Goal: Task Accomplishment & Management: Complete application form

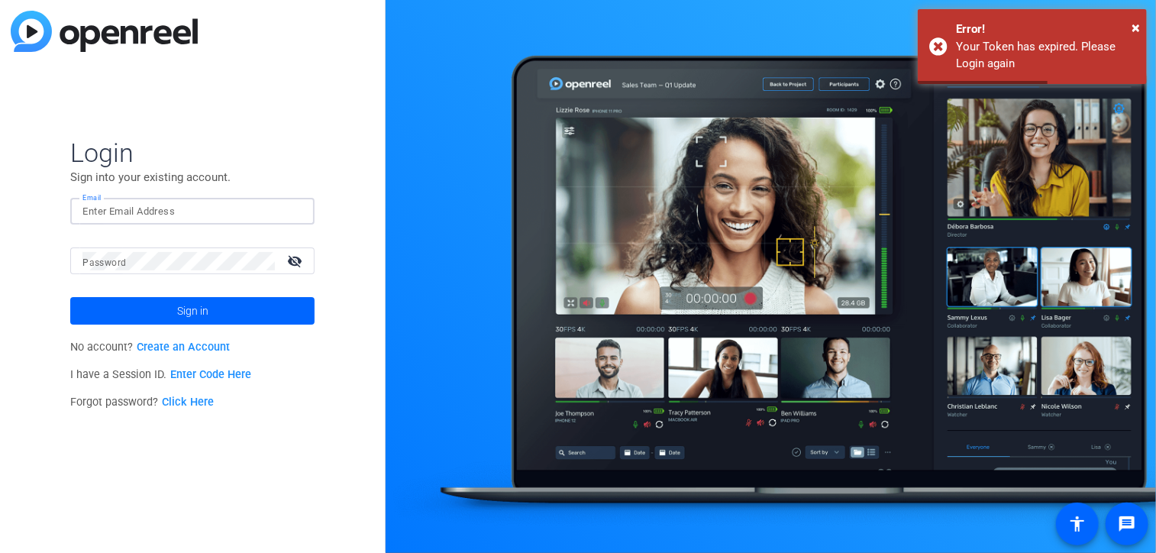
type input "[EMAIL_ADDRESS][PERSON_NAME][PERSON_NAME][DOMAIN_NAME]"
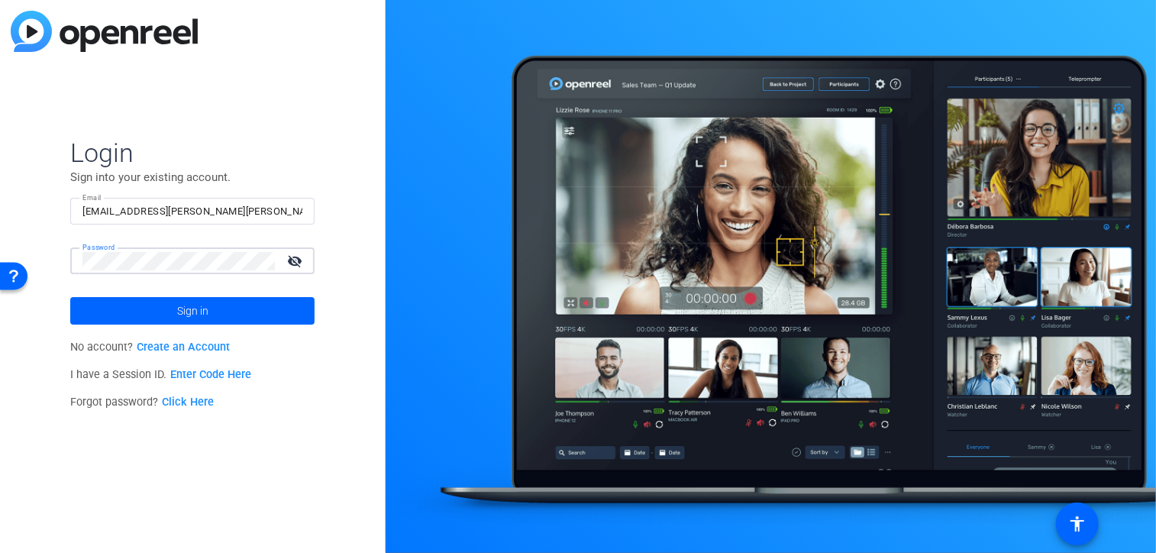
click at [70, 297] on button "Sign in" at bounding box center [192, 310] width 244 height 27
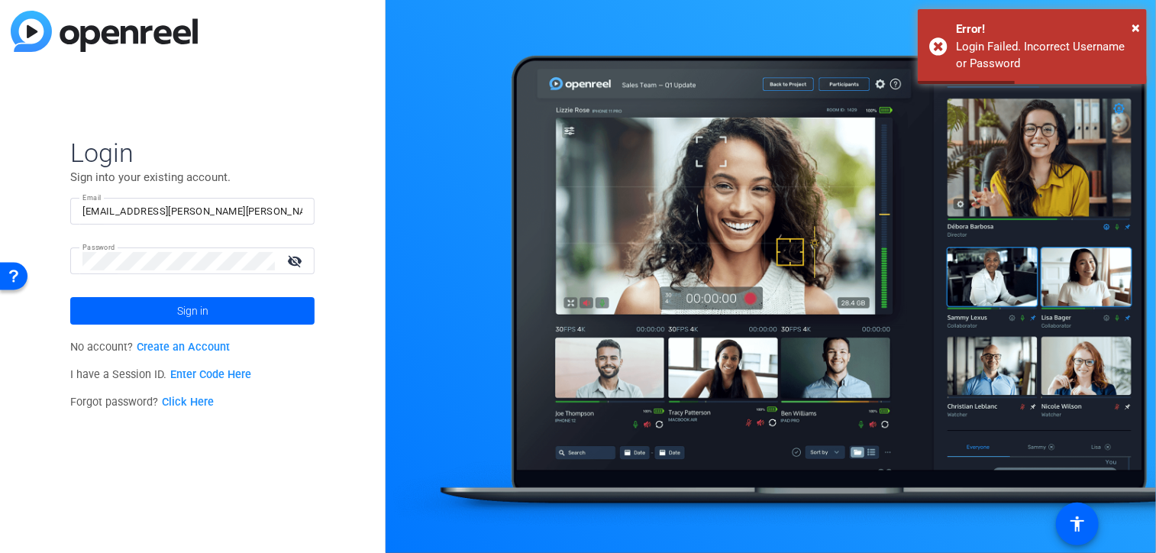
click at [170, 403] on link "Click Here" at bounding box center [188, 401] width 52 height 13
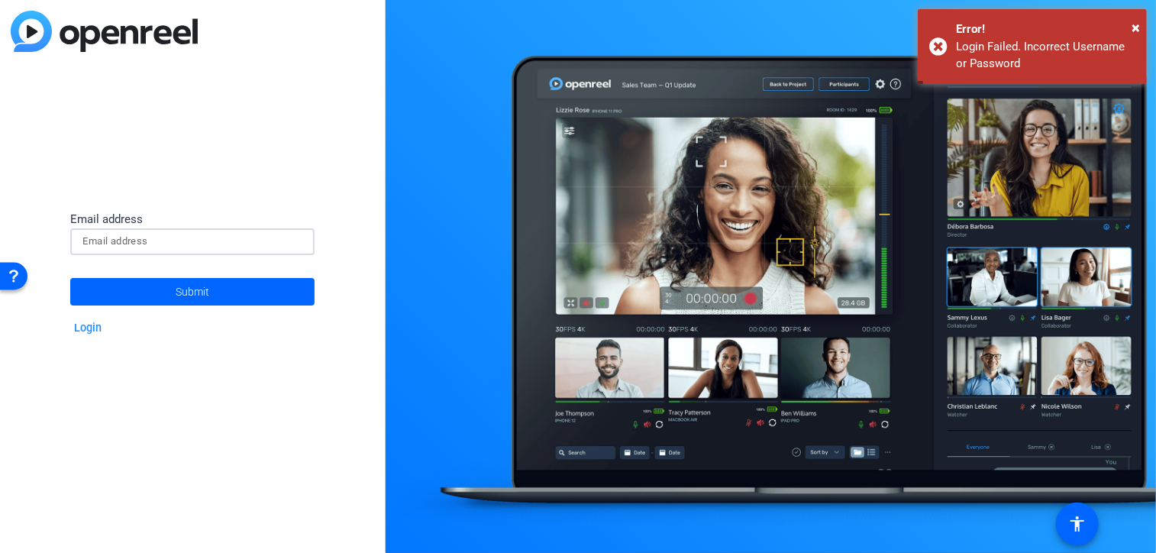
click at [108, 241] on input at bounding box center [192, 241] width 220 height 18
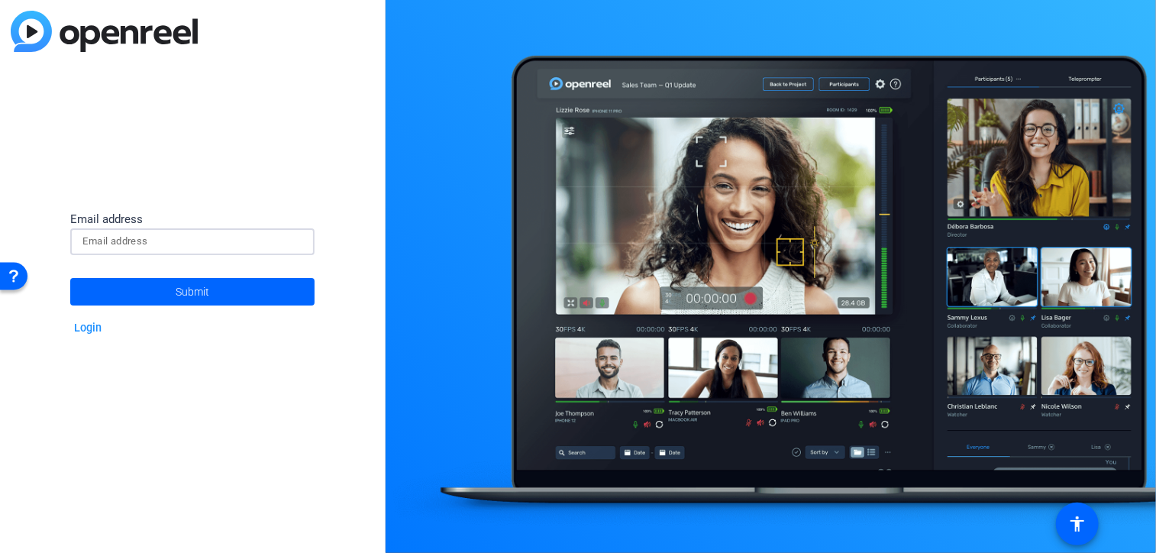
type input "[EMAIL_ADDRESS][PERSON_NAME][PERSON_NAME][DOMAIN_NAME]"
click at [165, 289] on span at bounding box center [192, 291] width 244 height 37
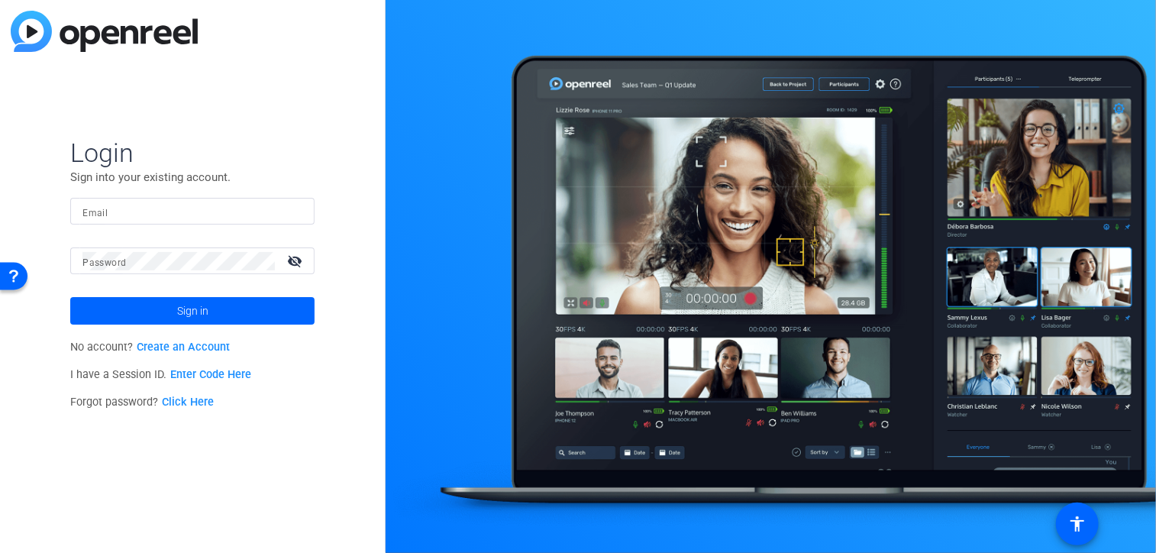
click at [199, 401] on link "Click Here" at bounding box center [188, 401] width 52 height 13
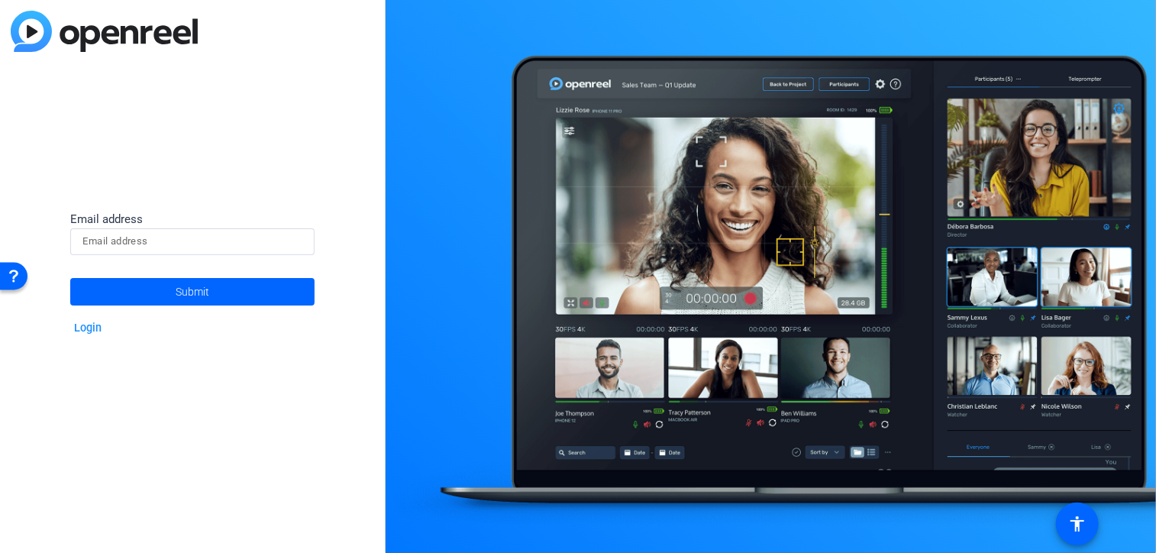
click at [82, 230] on div at bounding box center [192, 241] width 244 height 27
type input "[EMAIL_ADDRESS][PERSON_NAME][PERSON_NAME][DOMAIN_NAME]"
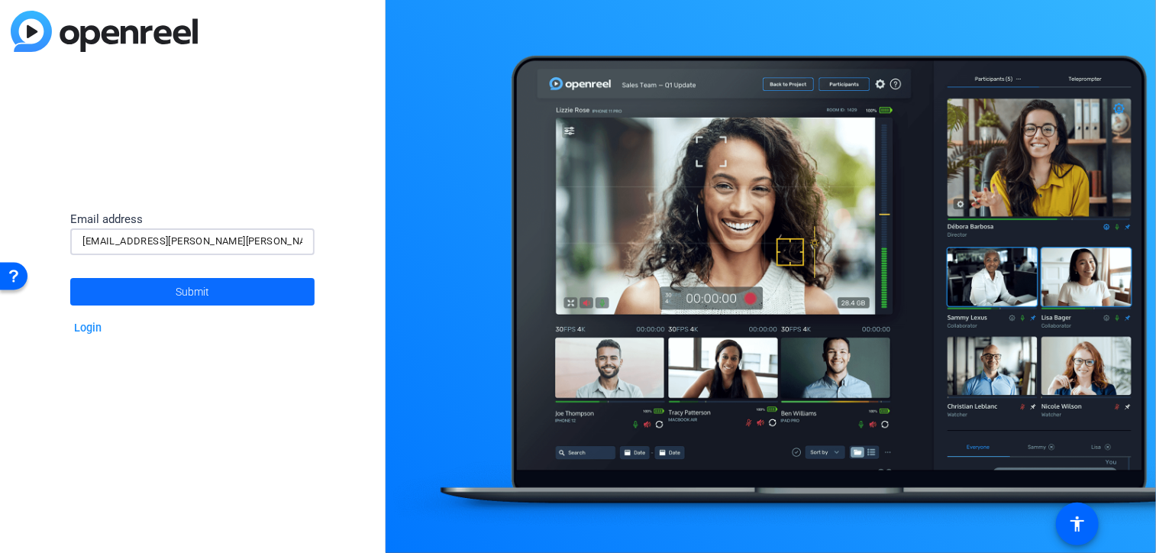
click at [168, 284] on span at bounding box center [192, 291] width 244 height 37
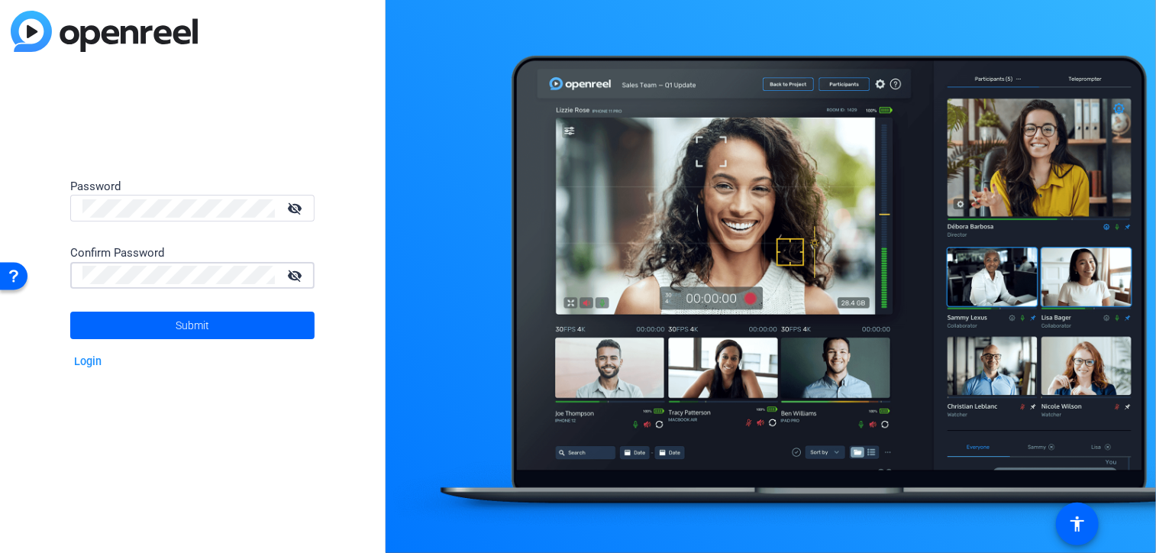
click at [70, 312] on button "Submit" at bounding box center [192, 325] width 244 height 27
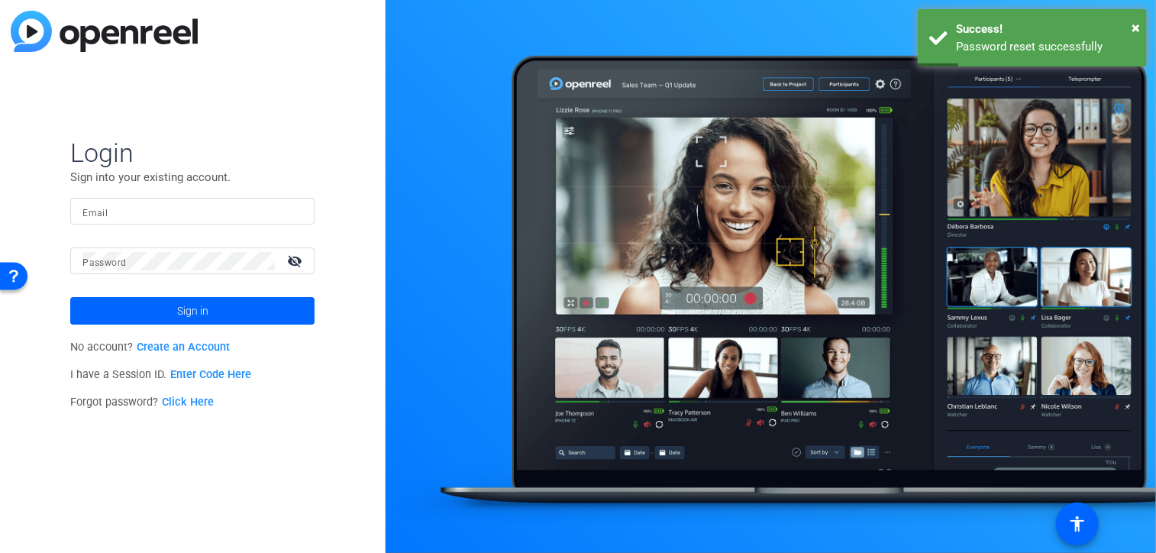
drag, startPoint x: 192, startPoint y: 195, endPoint x: 173, endPoint y: 205, distance: 22.5
click at [173, 205] on input "Email" at bounding box center [192, 211] width 220 height 18
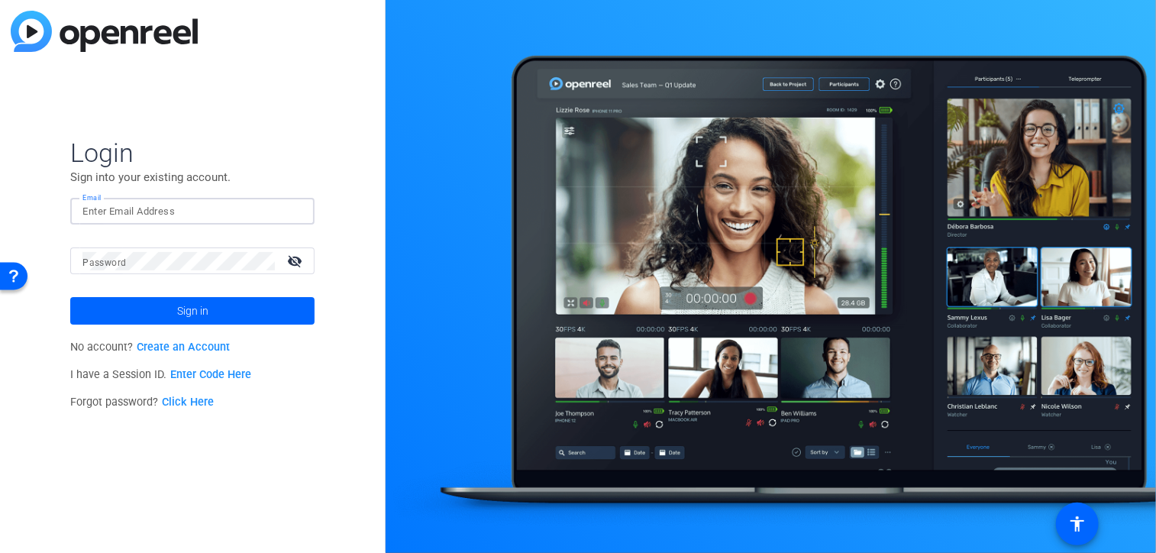
type input "[EMAIL_ADDRESS][PERSON_NAME][PERSON_NAME][DOMAIN_NAME]"
click at [70, 297] on button "Sign in" at bounding box center [192, 310] width 244 height 27
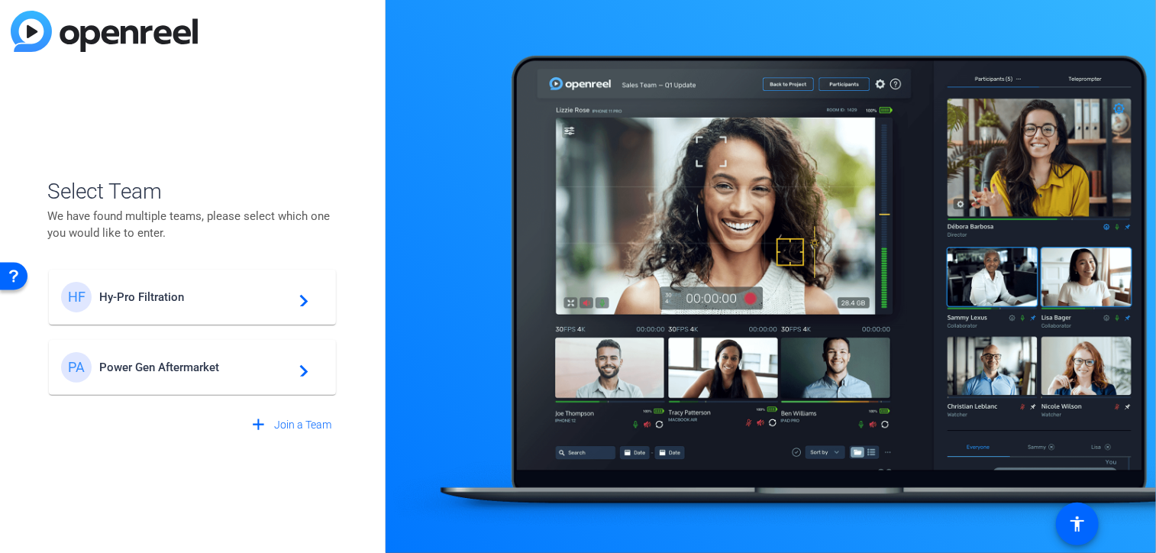
click at [98, 379] on div "PA" at bounding box center [80, 367] width 38 height 31
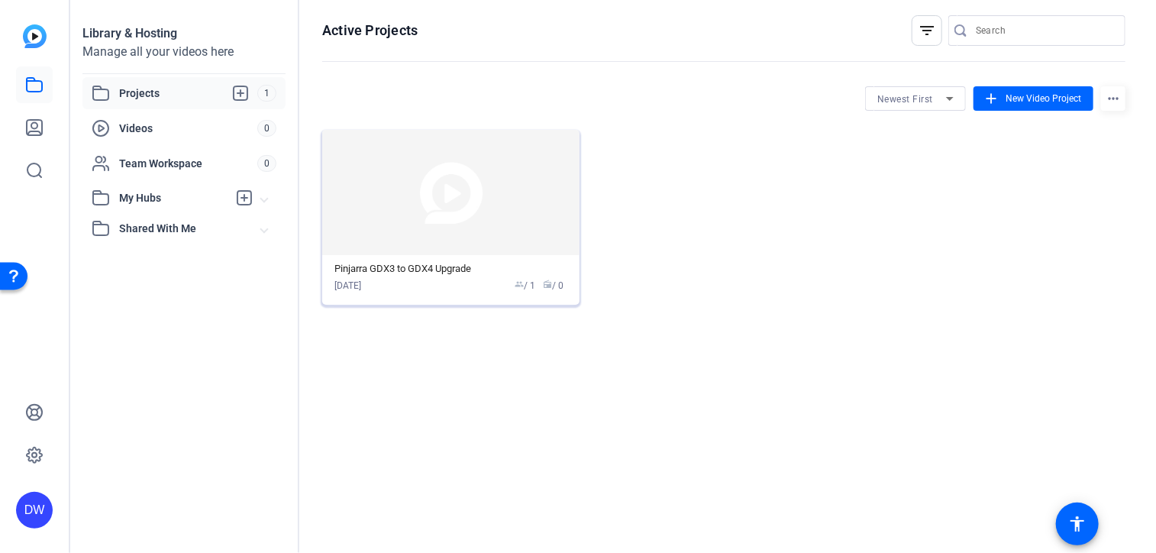
click at [487, 234] on img at bounding box center [450, 192] width 257 height 125
click at [153, 179] on div "Projects 1 Videos 0 Team Workspace 0 My Hubs No hubs available Shared With Me N…" at bounding box center [183, 160] width 203 height 166
click at [162, 165] on span "Team Workspace" at bounding box center [188, 163] width 138 height 15
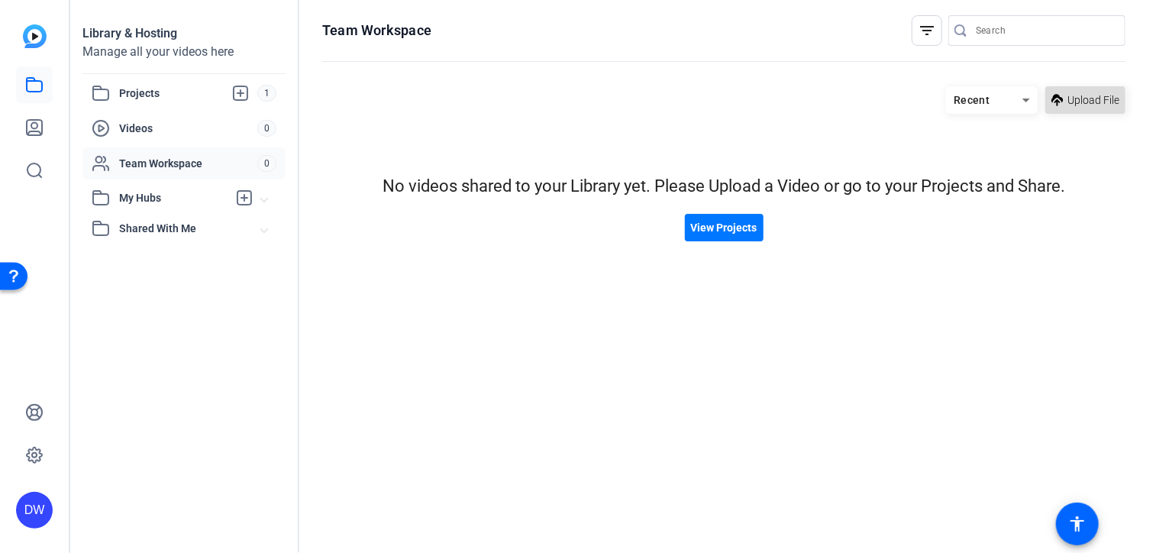
click at [1099, 100] on span "Upload File" at bounding box center [1093, 100] width 52 height 16
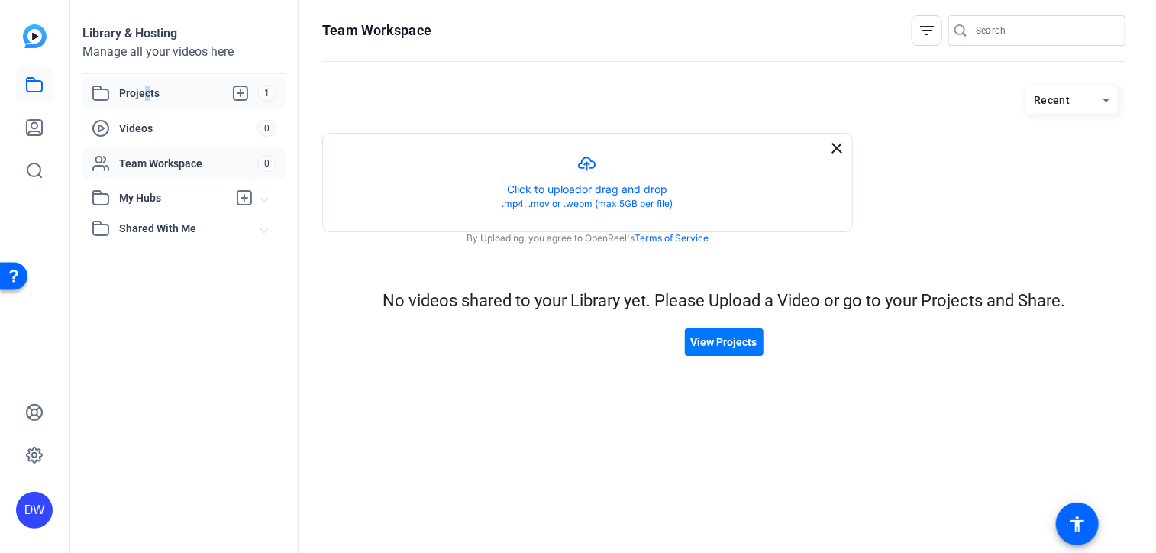
click at [144, 98] on span "Projects" at bounding box center [188, 93] width 138 height 18
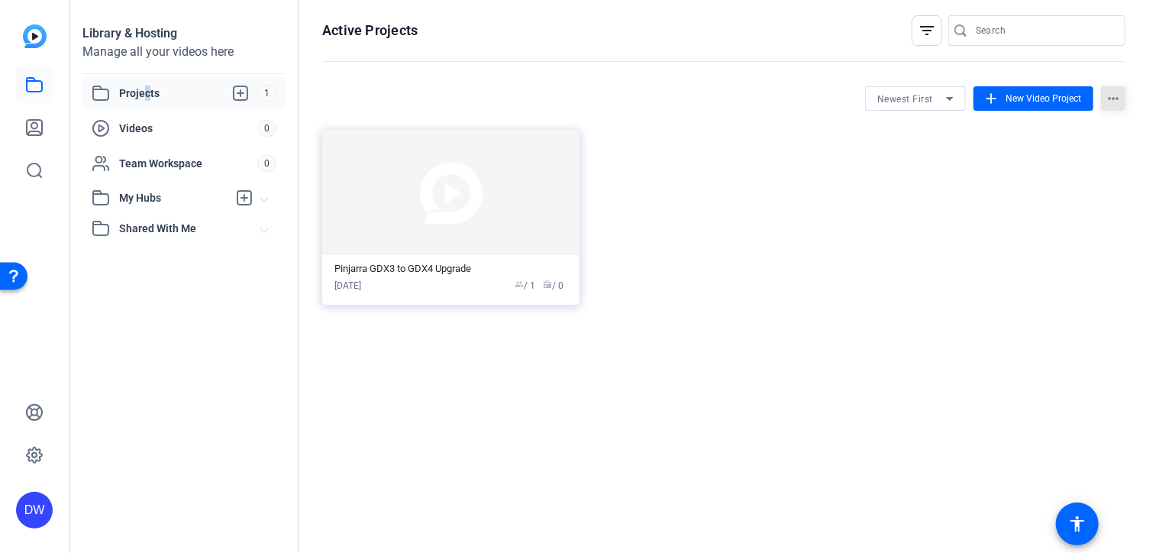
click at [1123, 98] on mat-icon "more_horiz" at bounding box center [1113, 98] width 24 height 24
click at [427, 250] on div at bounding box center [578, 276] width 1156 height 553
click at [407, 215] on img at bounding box center [450, 192] width 257 height 125
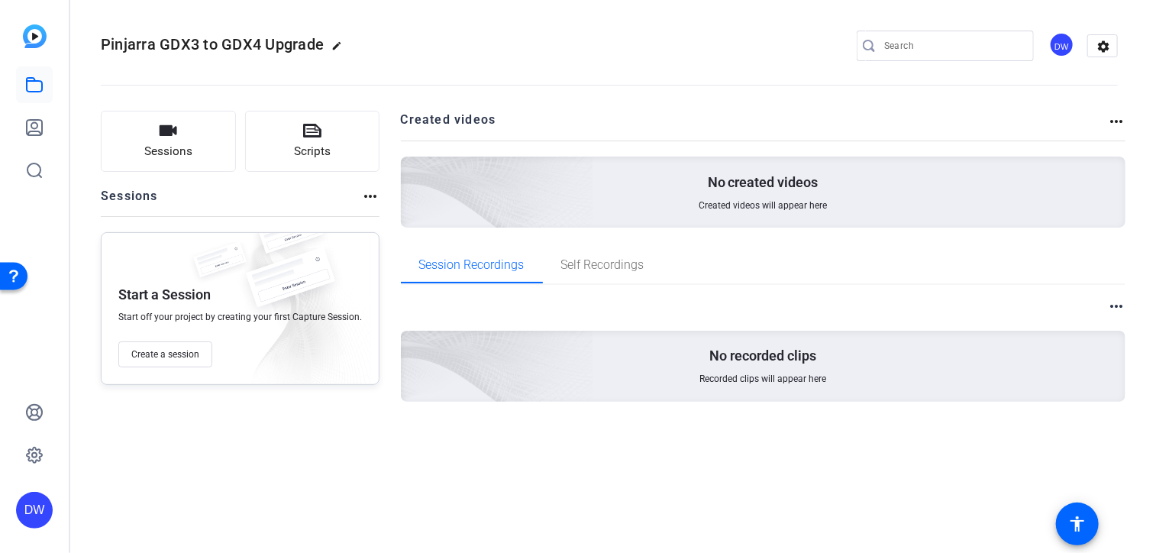
click at [779, 186] on p "No created videos" at bounding box center [763, 182] width 111 height 18
click at [1116, 112] on mat-icon "more_horiz" at bounding box center [1116, 121] width 18 height 18
click at [1116, 112] on div at bounding box center [578, 276] width 1156 height 553
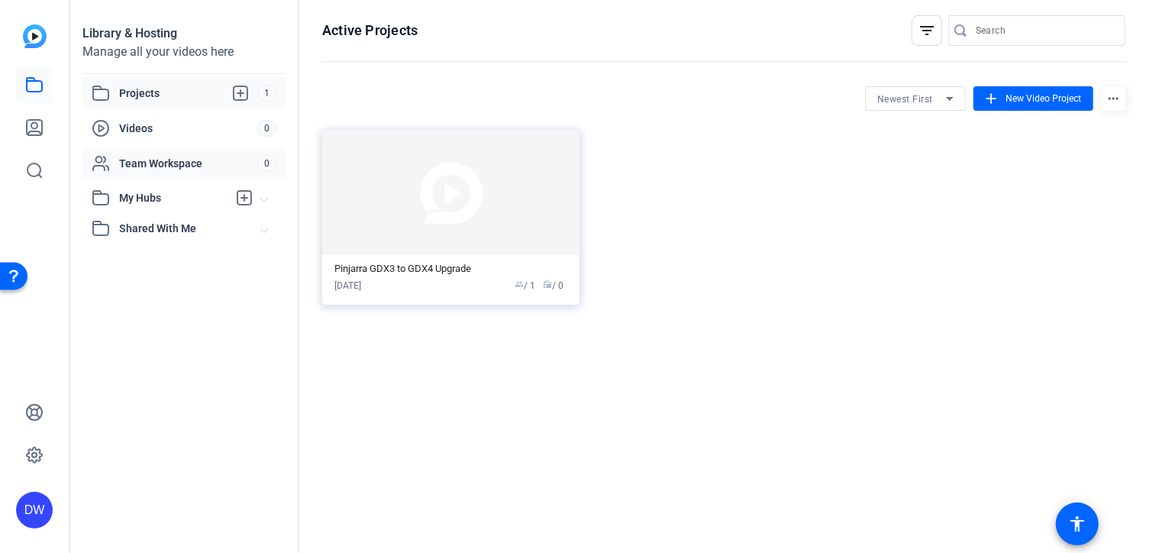
click at [152, 161] on span "Team Workspace" at bounding box center [188, 163] width 138 height 15
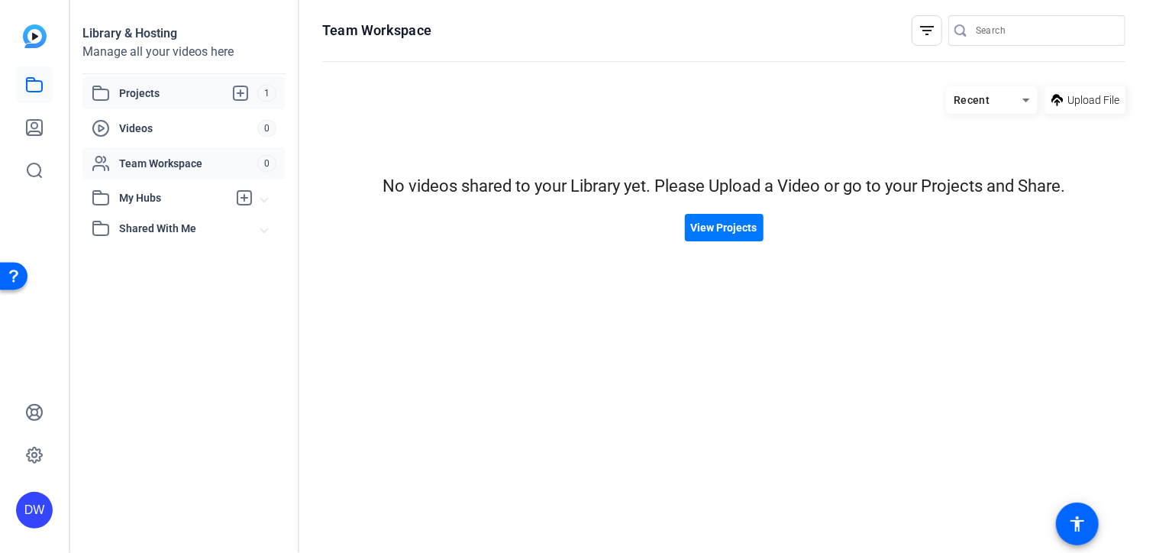
click at [165, 106] on div "Projects 1" at bounding box center [183, 93] width 203 height 32
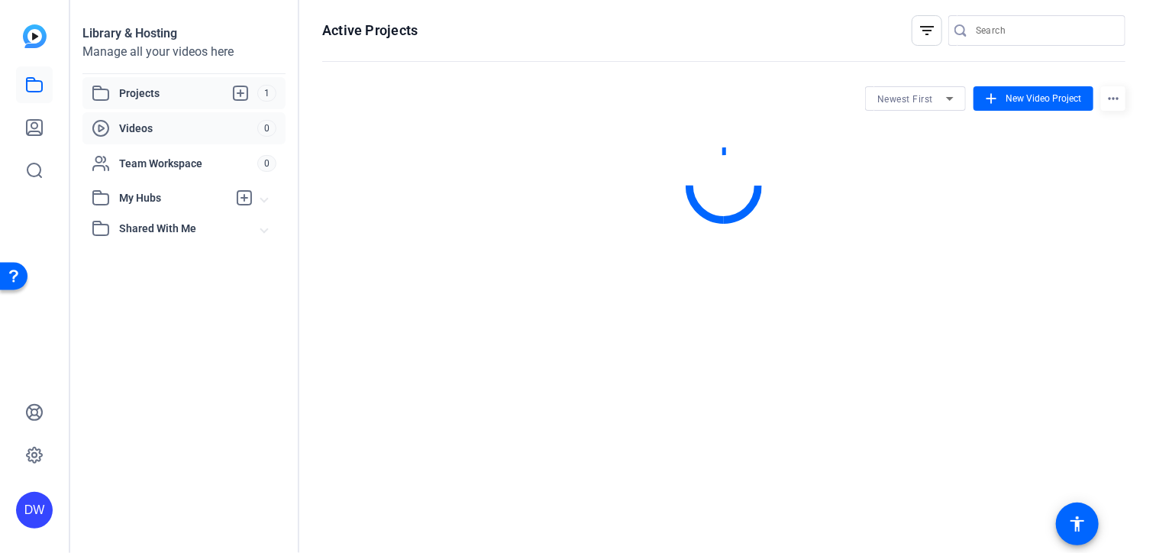
click at [142, 123] on span "Videos" at bounding box center [188, 128] width 138 height 15
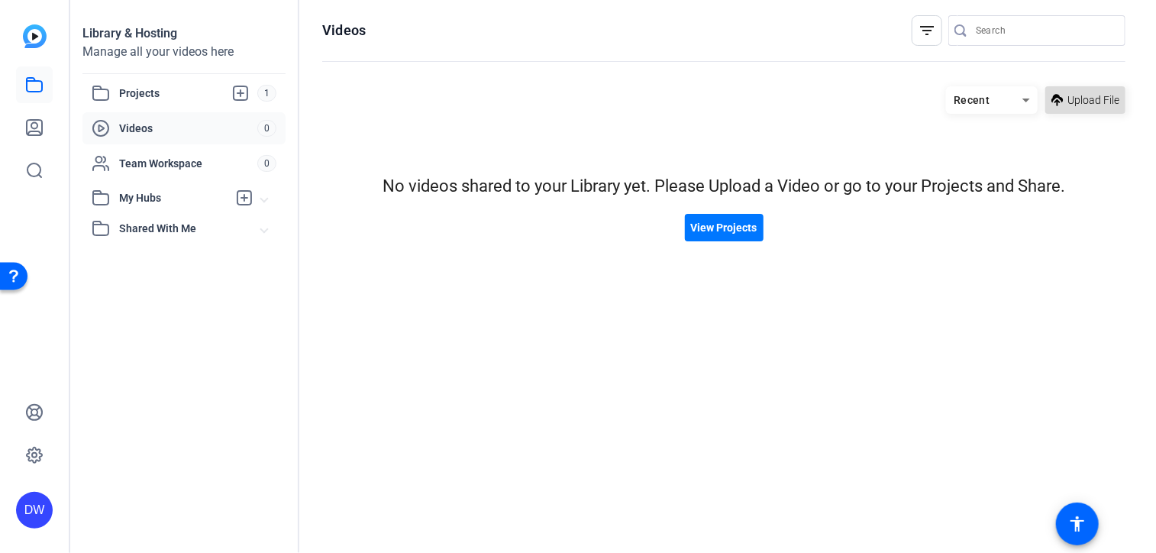
click at [1083, 98] on span "Upload File" at bounding box center [1093, 100] width 52 height 16
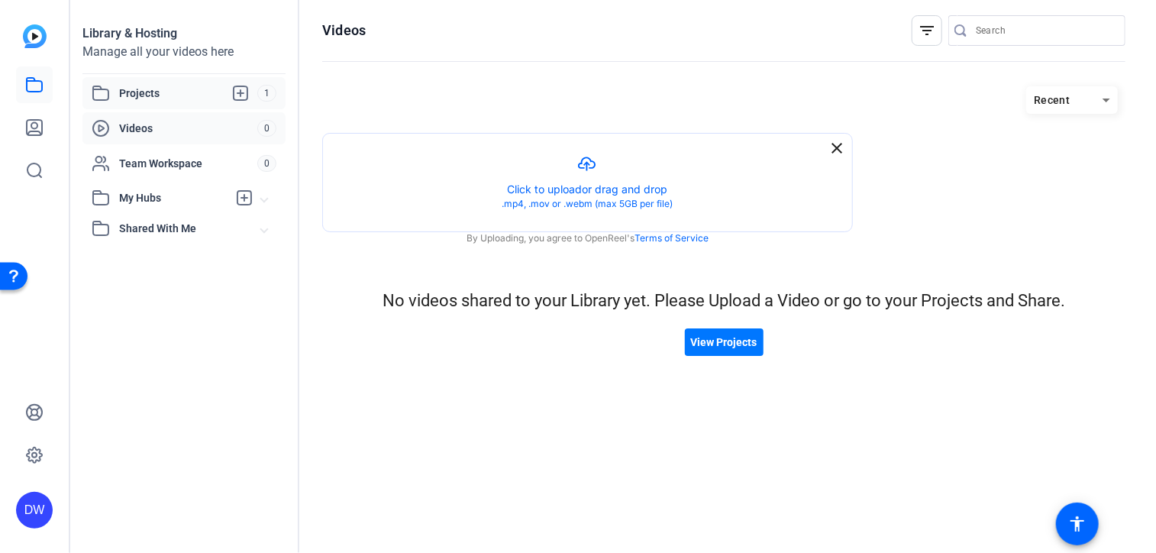
click at [114, 99] on div "Projects" at bounding box center [175, 93] width 166 height 18
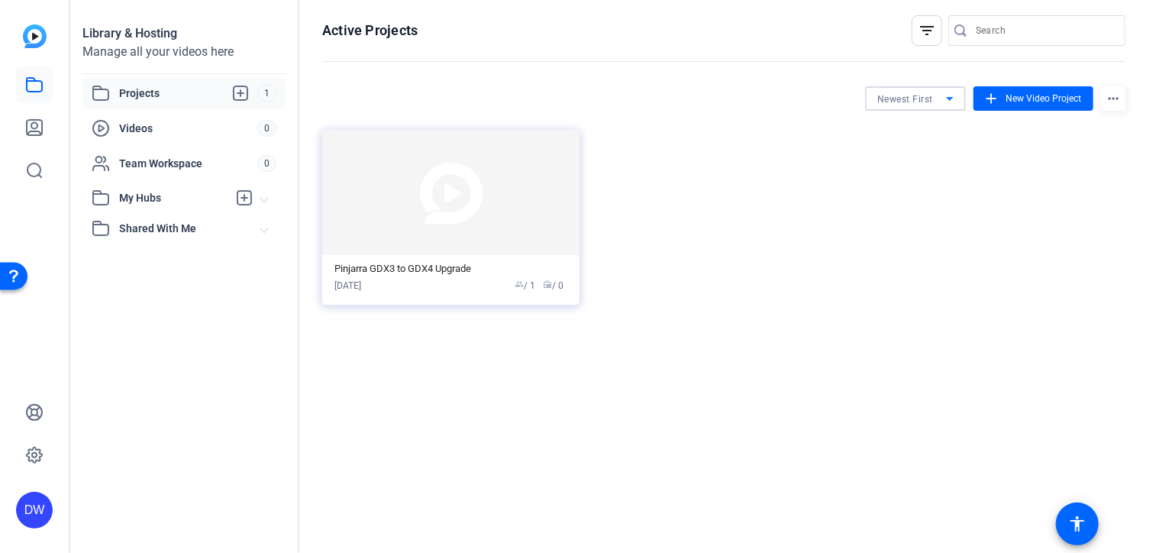
click at [949, 98] on icon at bounding box center [950, 99] width 8 height 4
click at [949, 98] on div at bounding box center [578, 276] width 1156 height 553
click at [1119, 100] on mat-icon "more_horiz" at bounding box center [1113, 98] width 24 height 24
click at [1119, 100] on div at bounding box center [578, 276] width 1156 height 553
click at [424, 276] on div "Pinjarra GDX3 to GDX4 Upgrade [DATE] group / 1 radio / 0" at bounding box center [450, 278] width 233 height 30
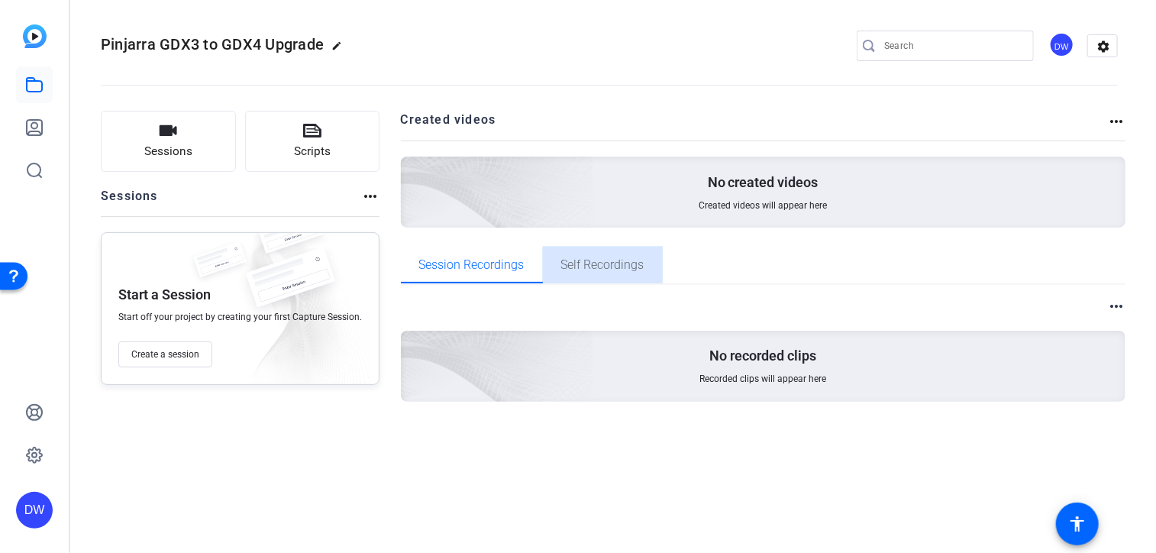
click at [603, 273] on span "Self Recordings" at bounding box center [602, 265] width 83 height 37
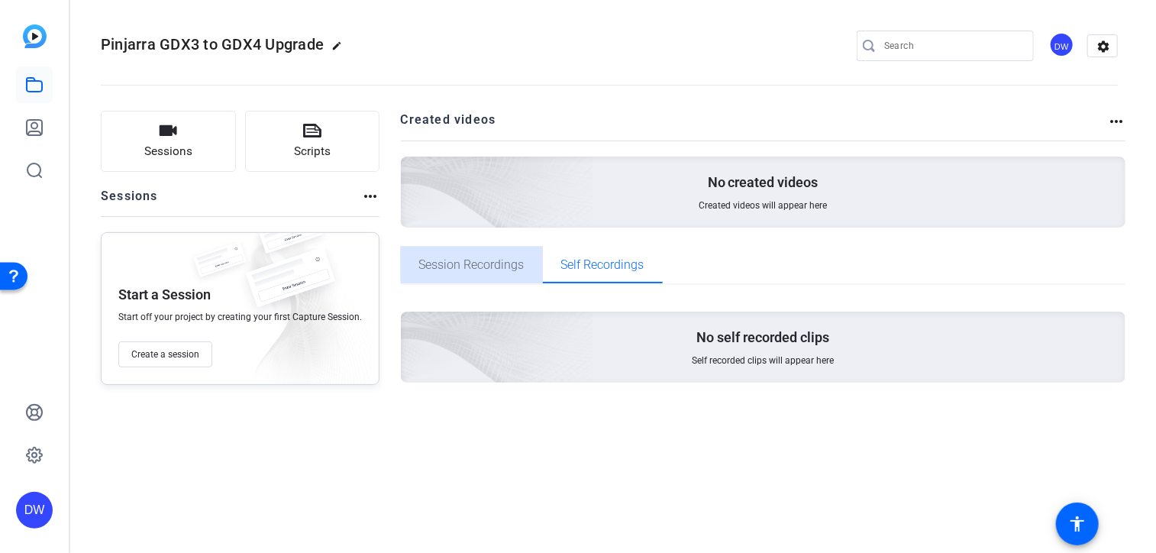
click at [511, 262] on span "Session Recordings" at bounding box center [471, 265] width 105 height 12
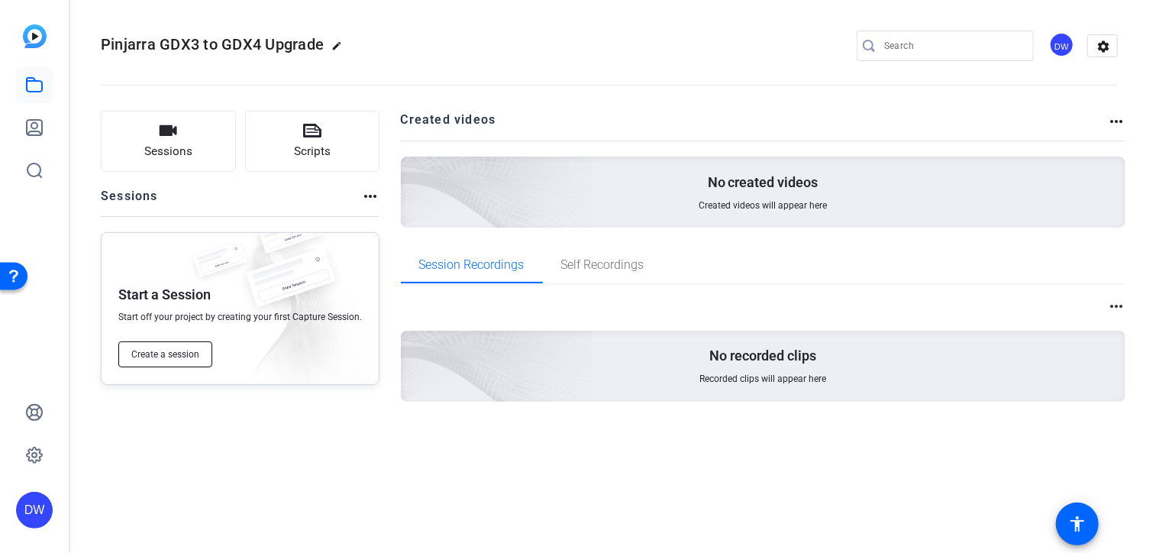
click at [180, 352] on span "Create a session" at bounding box center [165, 354] width 68 height 12
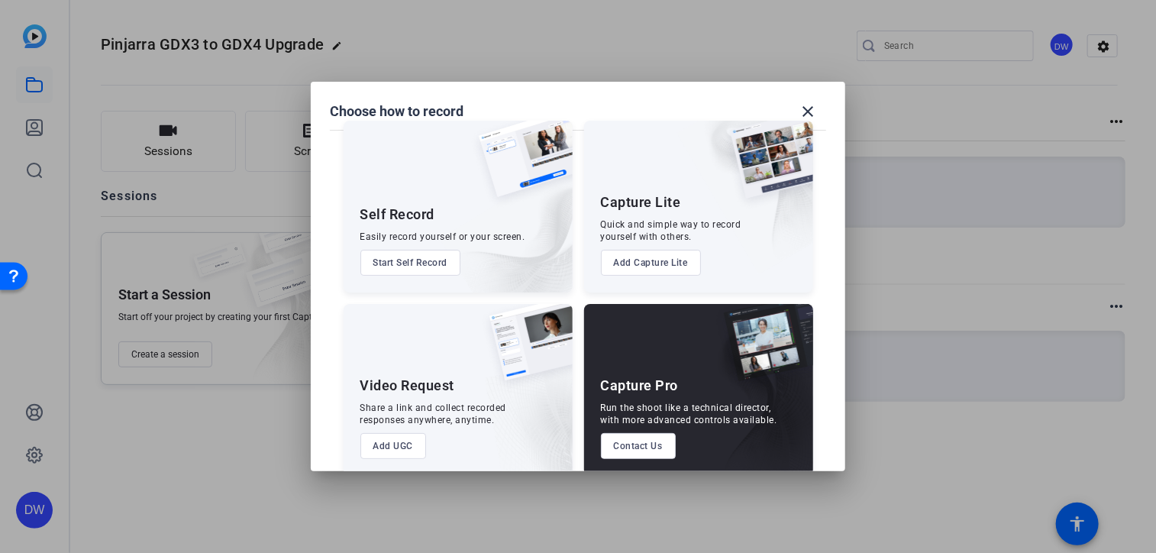
scroll to position [41, 0]
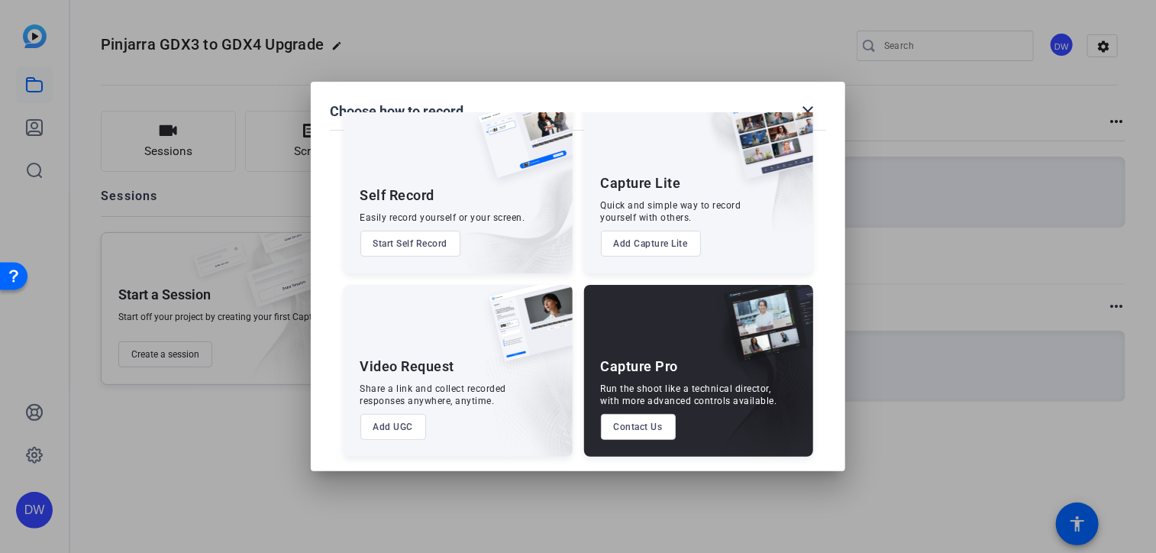
click at [380, 429] on button "Add UGC" at bounding box center [393, 427] width 66 height 26
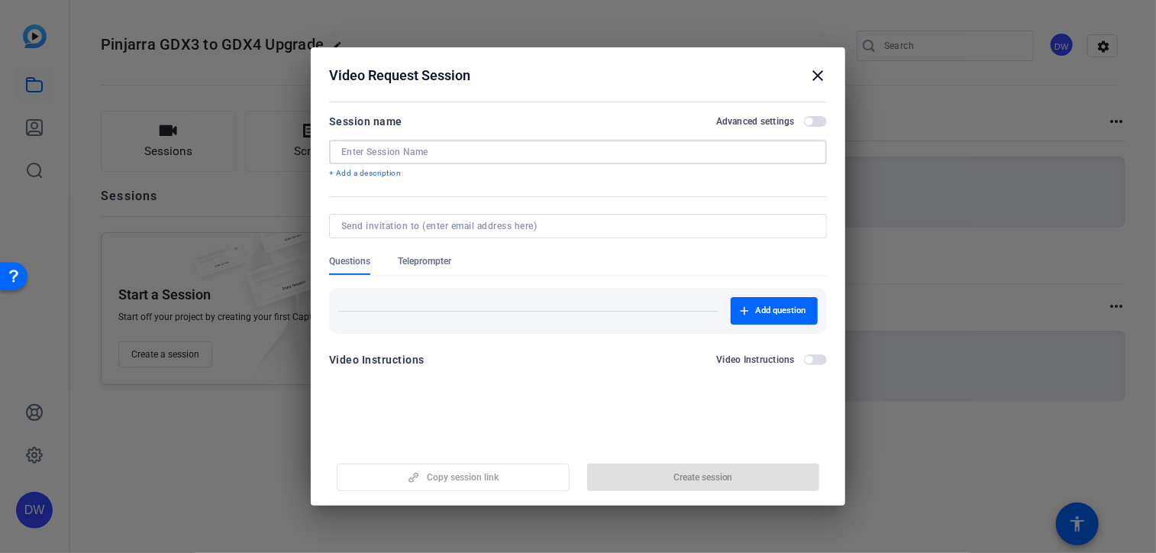
click at [428, 151] on input at bounding box center [577, 152] width 473 height 12
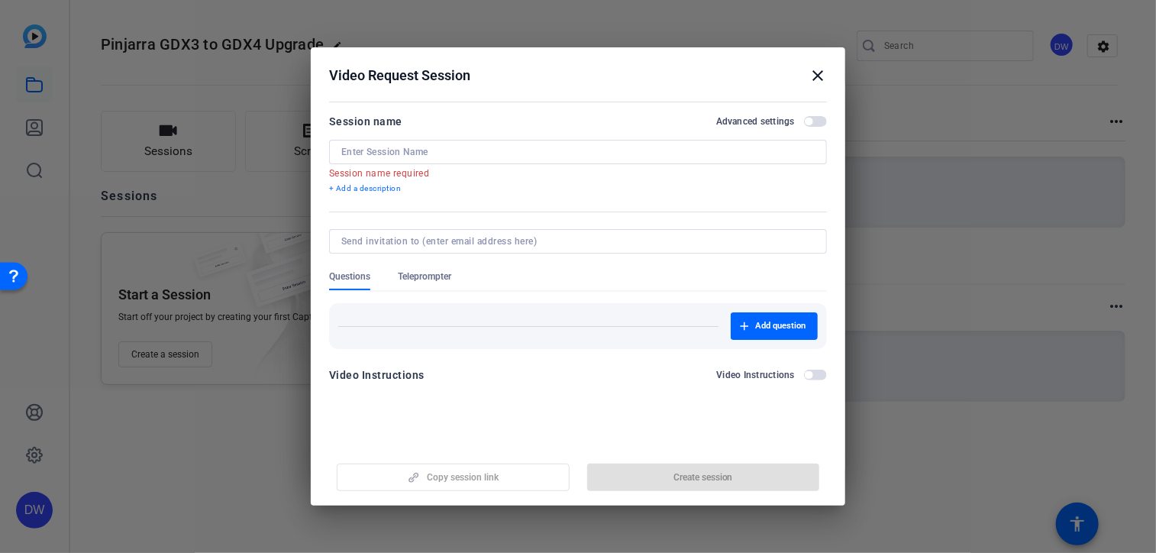
drag, startPoint x: 412, startPoint y: 79, endPoint x: 483, endPoint y: 82, distance: 70.3
click at [483, 82] on div "Video Request Session close" at bounding box center [578, 75] width 498 height 18
drag, startPoint x: 483, startPoint y: 82, endPoint x: 397, endPoint y: 150, distance: 109.7
click at [397, 150] on input at bounding box center [577, 152] width 473 height 12
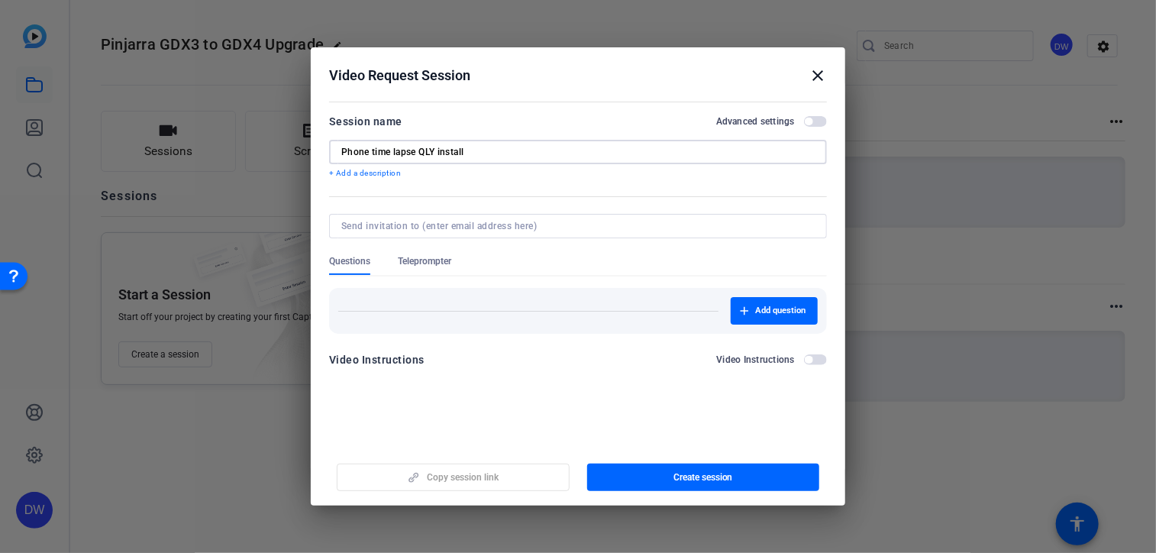
type input "Phone time lapse QLY install"
click at [525, 224] on input at bounding box center [574, 226] width 467 height 12
type input "[EMAIL_ADDRESS][PERSON_NAME][PERSON_NAME][DOMAIN_NAME]"
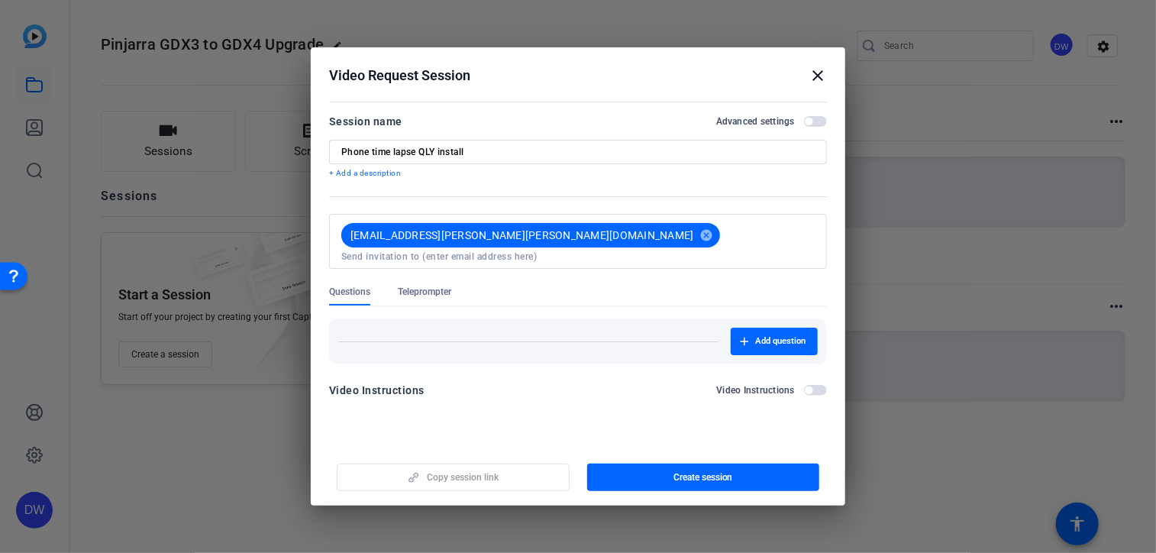
click at [399, 307] on div "Add question" at bounding box center [578, 335] width 498 height 57
click at [376, 341] on mat-divider at bounding box center [528, 341] width 380 height 1
click at [770, 336] on span "button" at bounding box center [774, 341] width 87 height 37
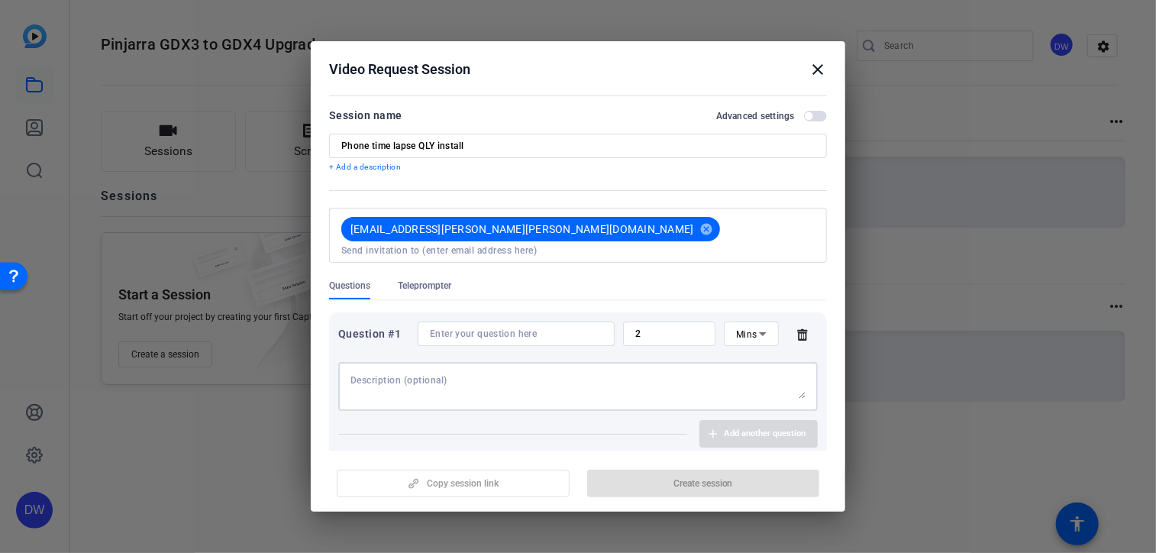
click at [443, 384] on textarea at bounding box center [577, 386] width 455 height 24
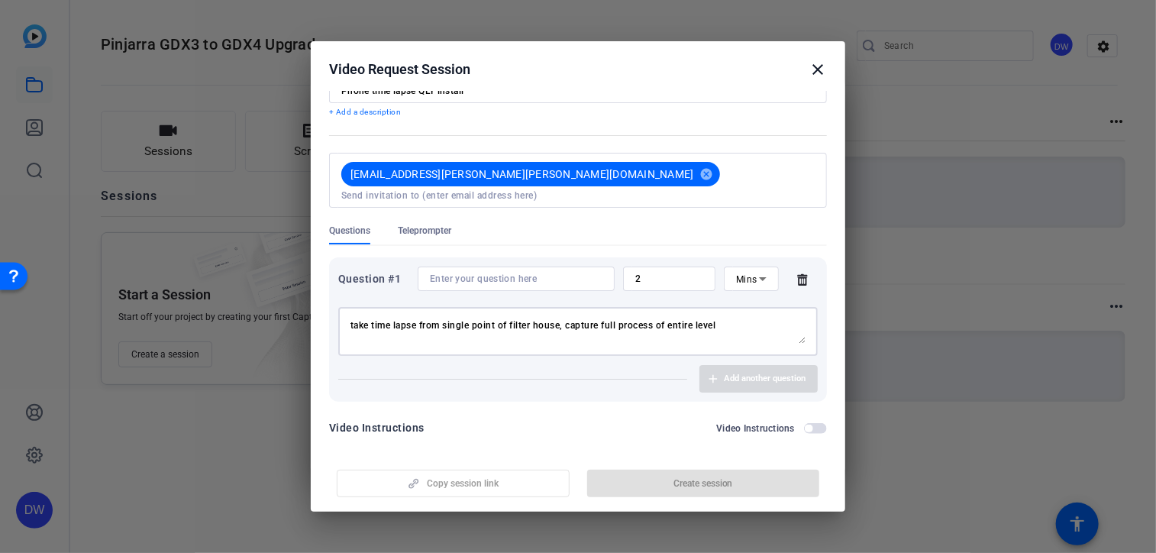
type textarea "take time lapse from single point of filter house, capture full process of enti…"
click at [617, 365] on div "Add another question" at bounding box center [577, 378] width 479 height 27
click at [739, 274] on span "Mins" at bounding box center [746, 279] width 21 height 11
click at [728, 373] on span "No Time Limit" at bounding box center [743, 384] width 30 height 55
click at [452, 273] on input at bounding box center [497, 279] width 150 height 12
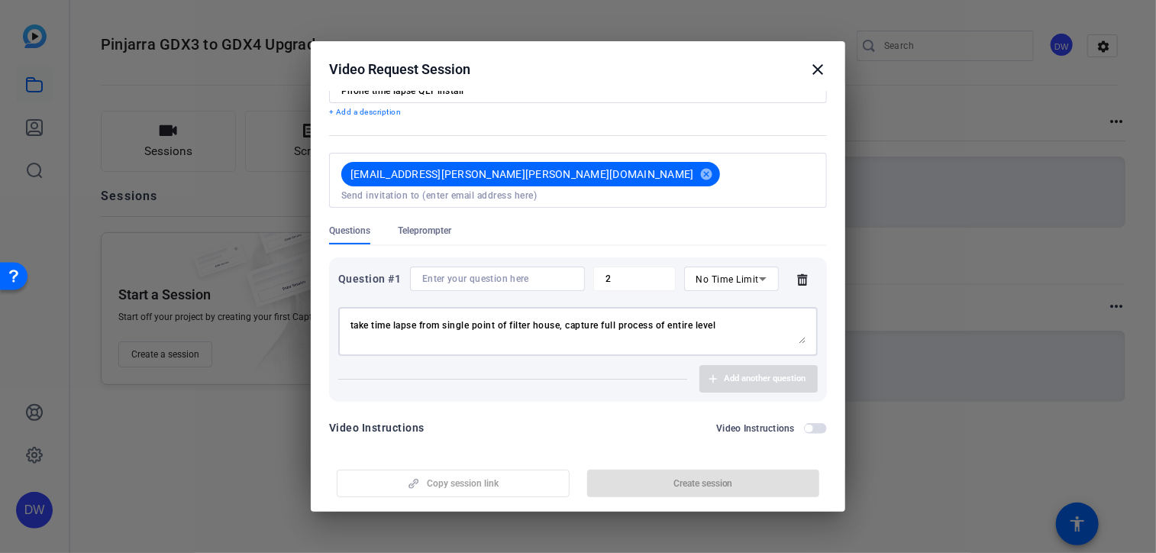
drag, startPoint x: 731, startPoint y: 311, endPoint x: 310, endPoint y: 283, distance: 422.3
click at [310, 283] on div "Choose how to record close Self Record Easily record yourself or your screen. S…" at bounding box center [578, 276] width 1156 height 553
click at [464, 273] on input at bounding box center [497, 279] width 150 height 12
paste input "take time lapse from single point of filter house, capture full process of enti…"
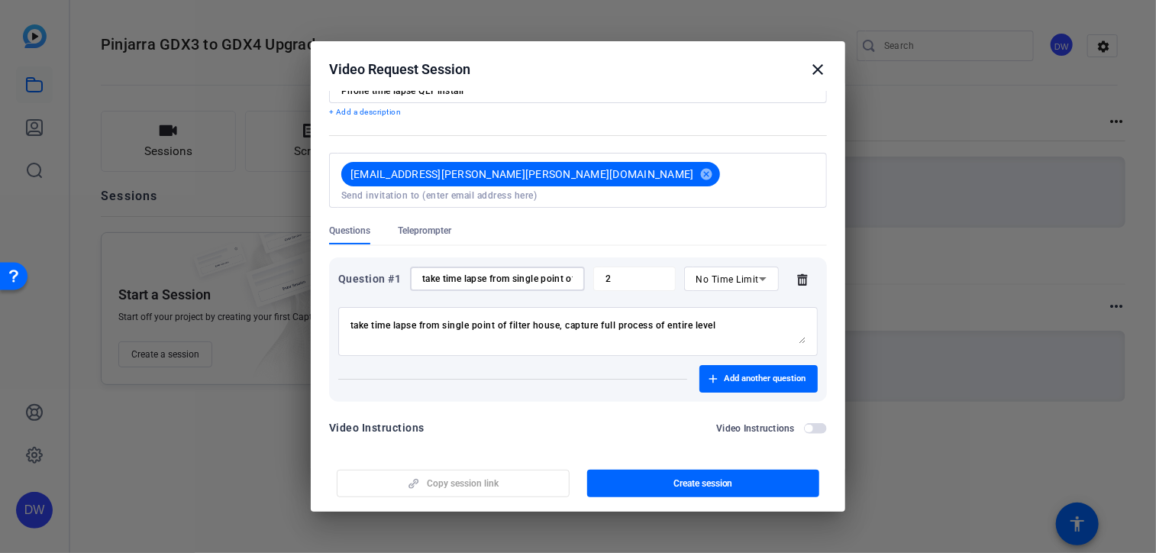
scroll to position [0, 216]
type input "take time lapse from single point of filter house, capture full process of enti…"
click at [657, 484] on span "button" at bounding box center [703, 483] width 233 height 37
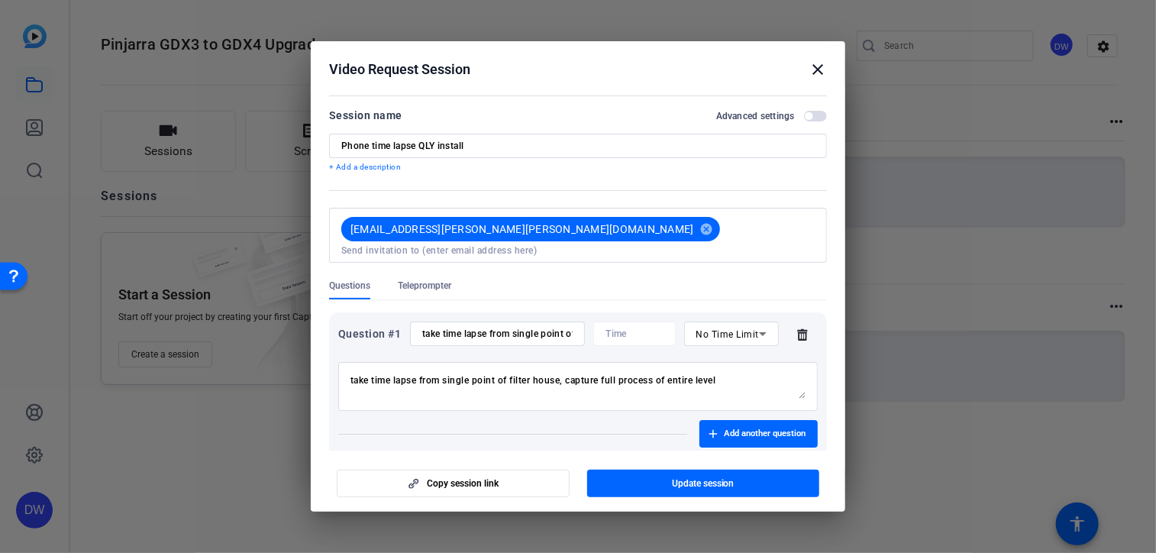
click at [824, 64] on mat-icon "close" at bounding box center [818, 69] width 18 height 18
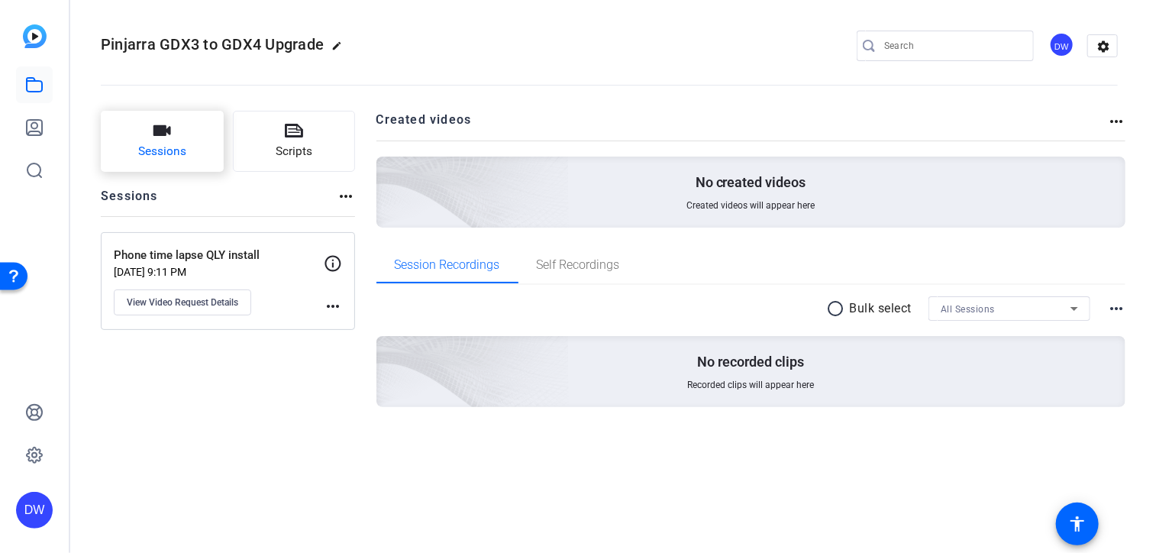
click at [127, 142] on button "Sessions" at bounding box center [162, 141] width 123 height 61
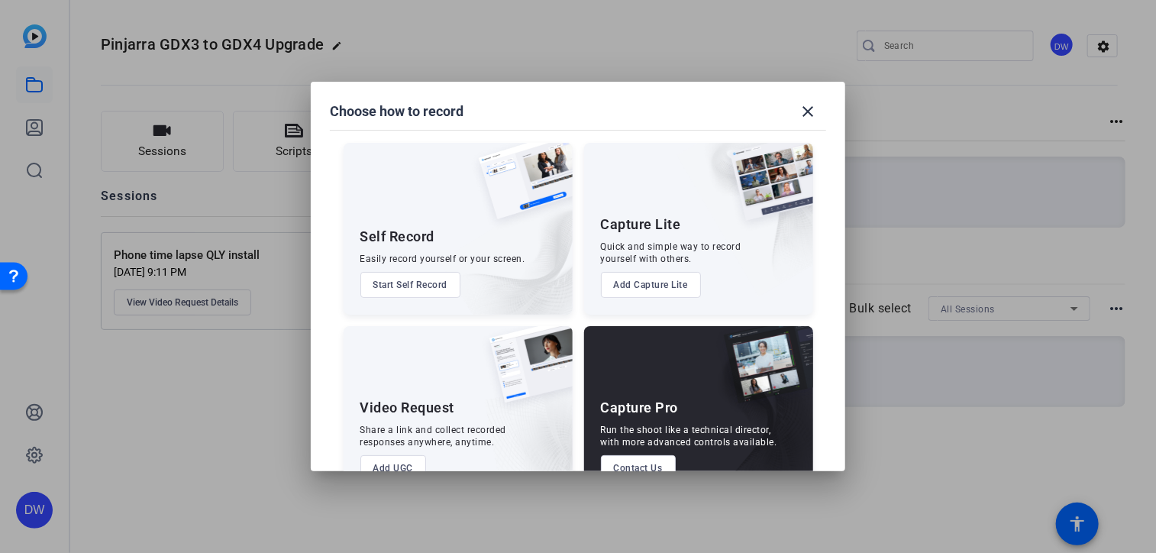
scroll to position [41, 0]
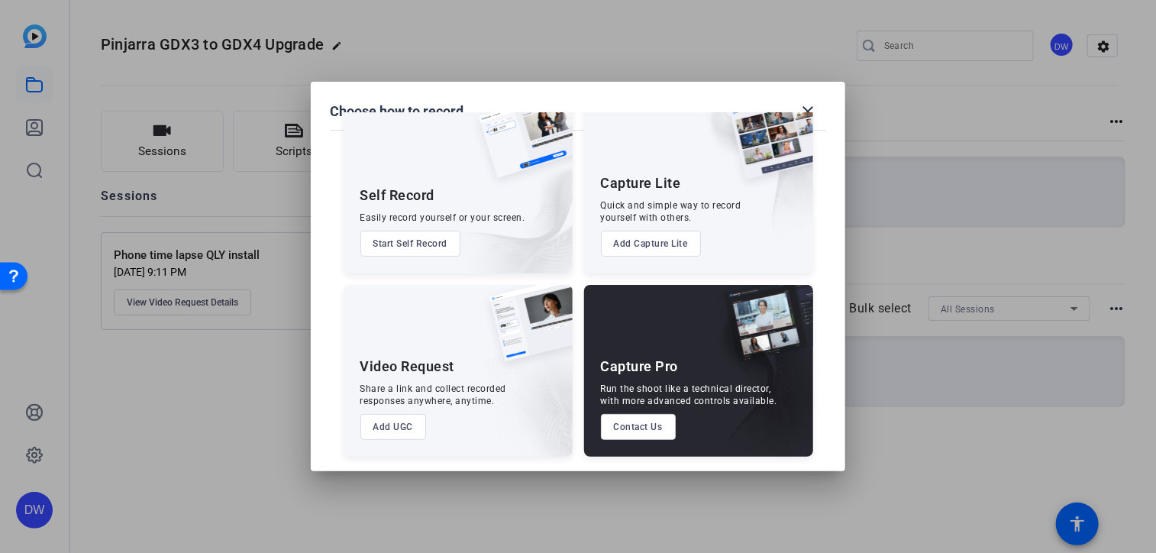
click at [374, 433] on button "Add UGC" at bounding box center [393, 427] width 66 height 26
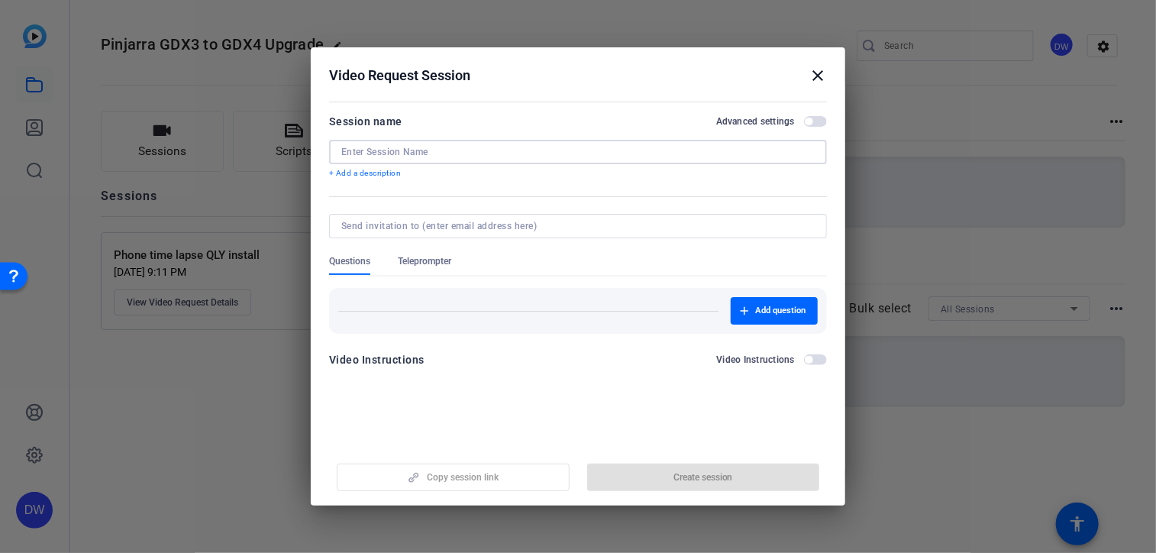
click at [400, 146] on input at bounding box center [577, 152] width 473 height 12
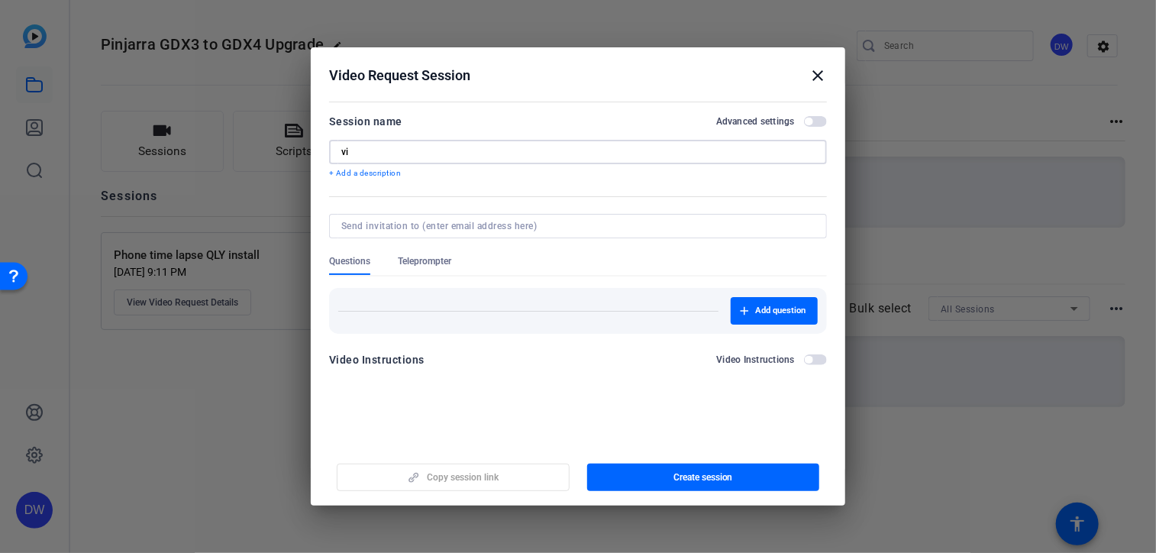
type input "v"
type input "external video of filter house - phone"
click at [382, 231] on div at bounding box center [577, 226] width 473 height 24
type input "[EMAIL_ADDRESS][PERSON_NAME][PERSON_NAME][DOMAIN_NAME]"
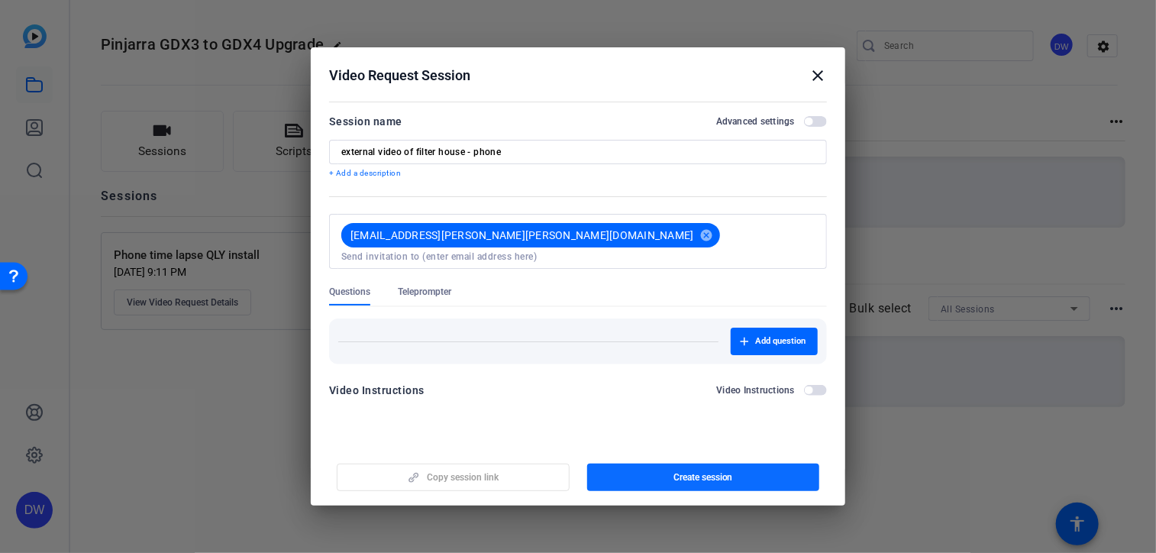
click at [754, 486] on span "button" at bounding box center [703, 477] width 233 height 37
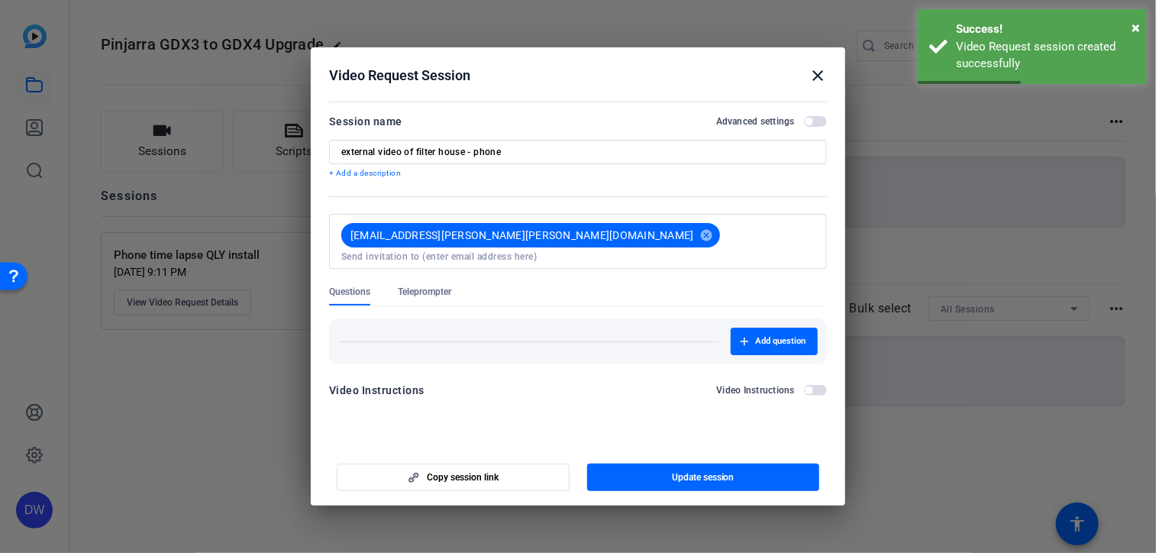
click at [818, 74] on mat-icon "close" at bounding box center [818, 75] width 18 height 18
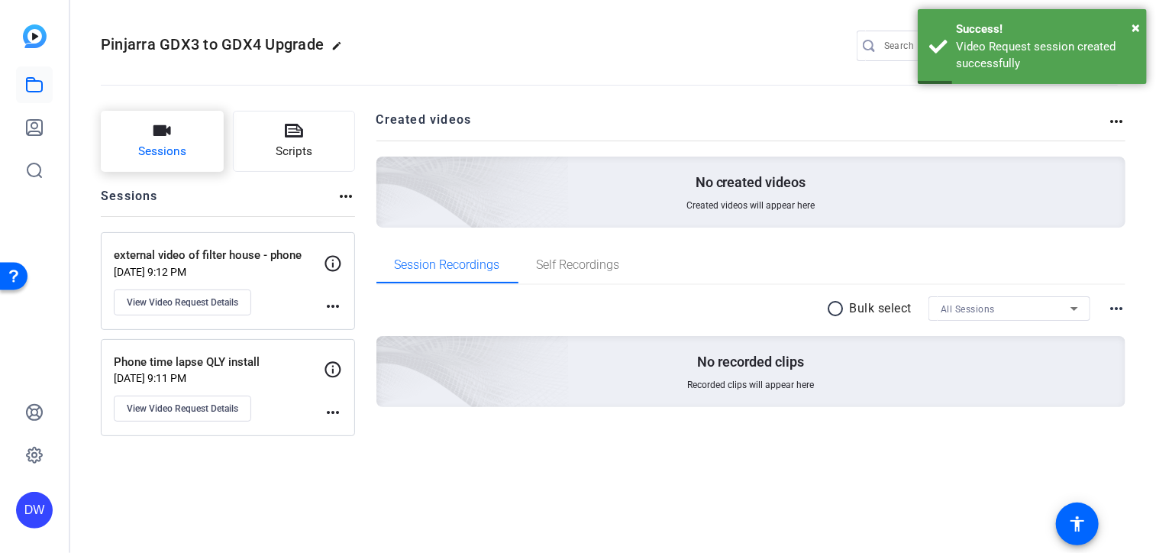
click at [162, 147] on span "Sessions" at bounding box center [162, 152] width 48 height 18
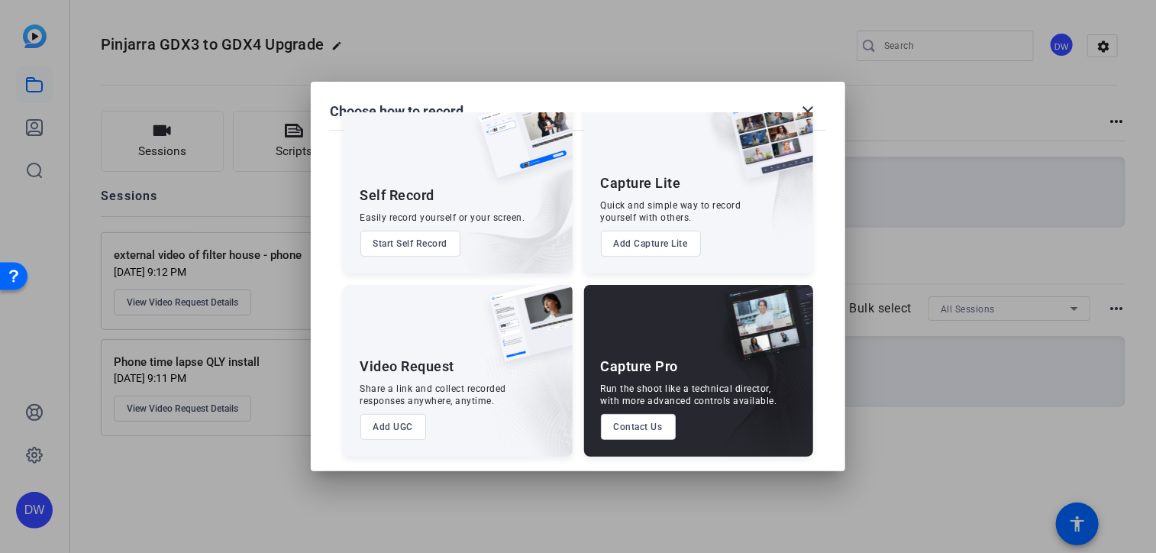
click at [384, 421] on button "Add UGC" at bounding box center [393, 427] width 66 height 26
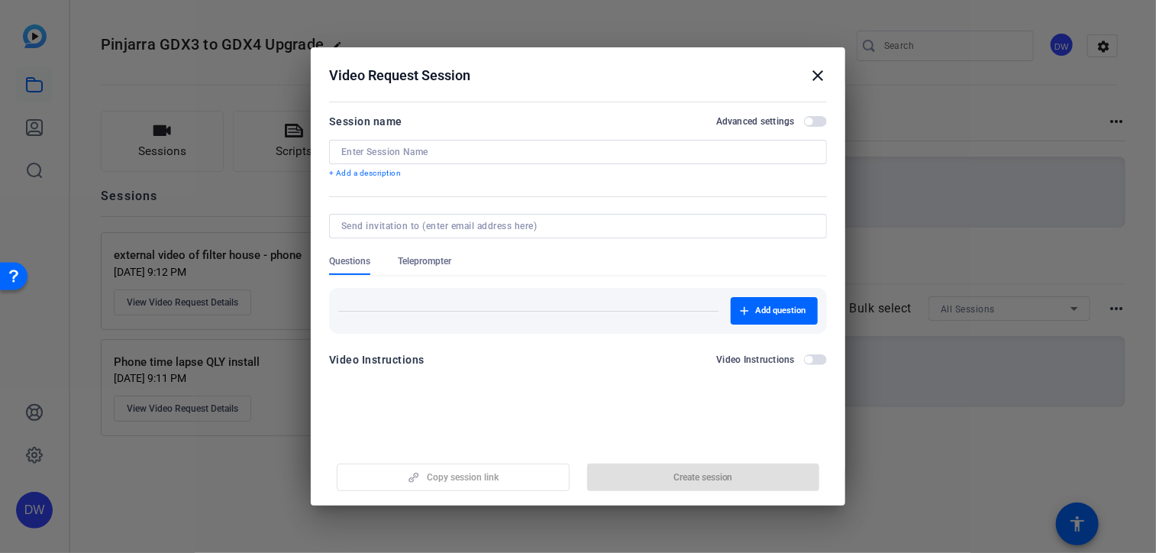
click at [425, 159] on div at bounding box center [577, 152] width 473 height 24
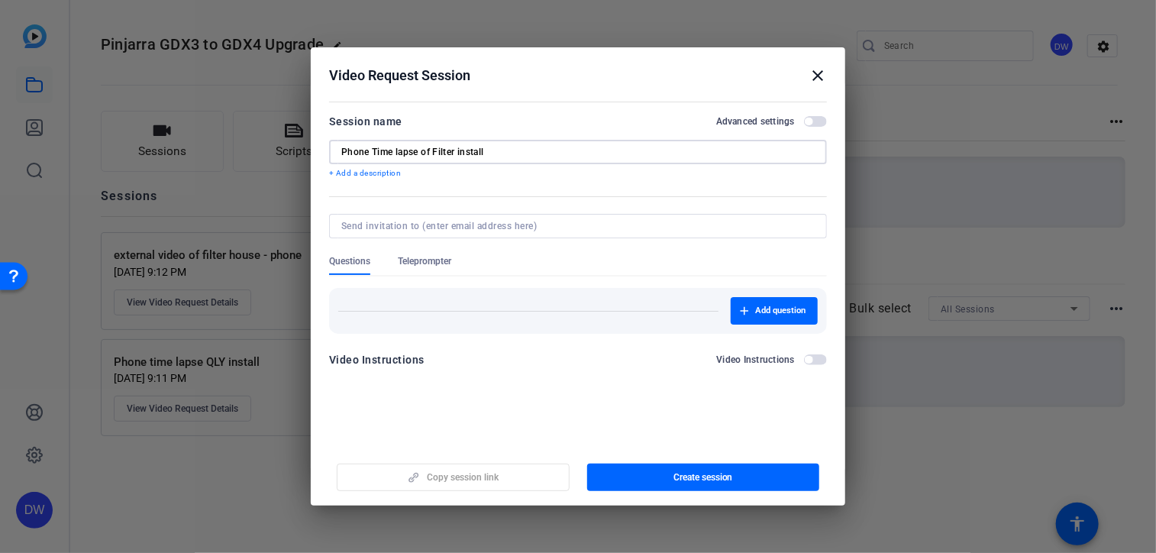
click at [433, 154] on input "Phone Time lapse of Filter install" at bounding box center [577, 152] width 473 height 12
type input "Phone Time lapse Filter install"
click at [770, 312] on span "Add question" at bounding box center [780, 311] width 50 height 12
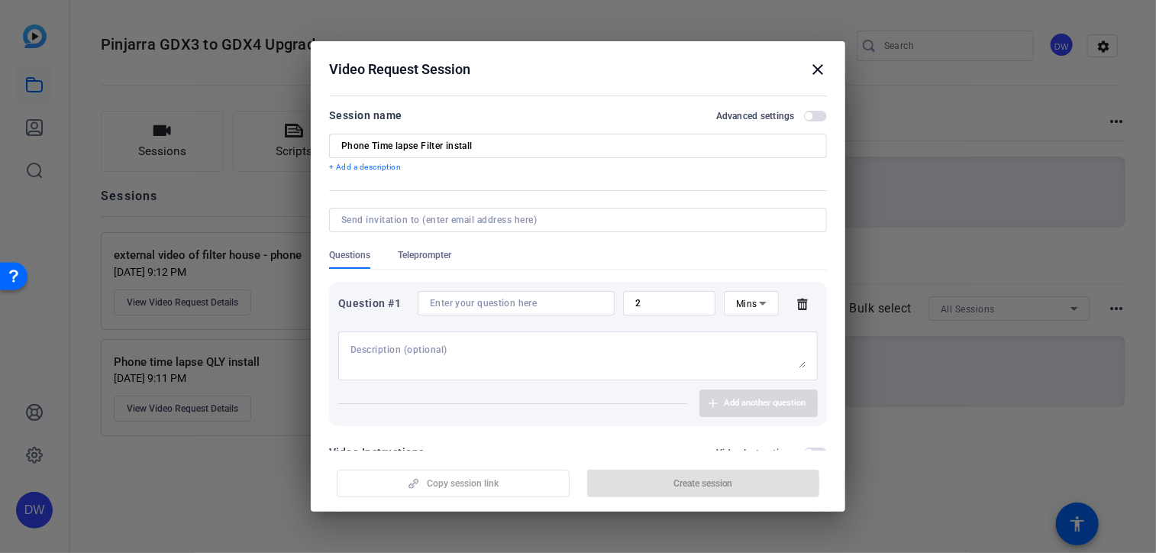
click at [479, 301] on input at bounding box center [516, 303] width 173 height 12
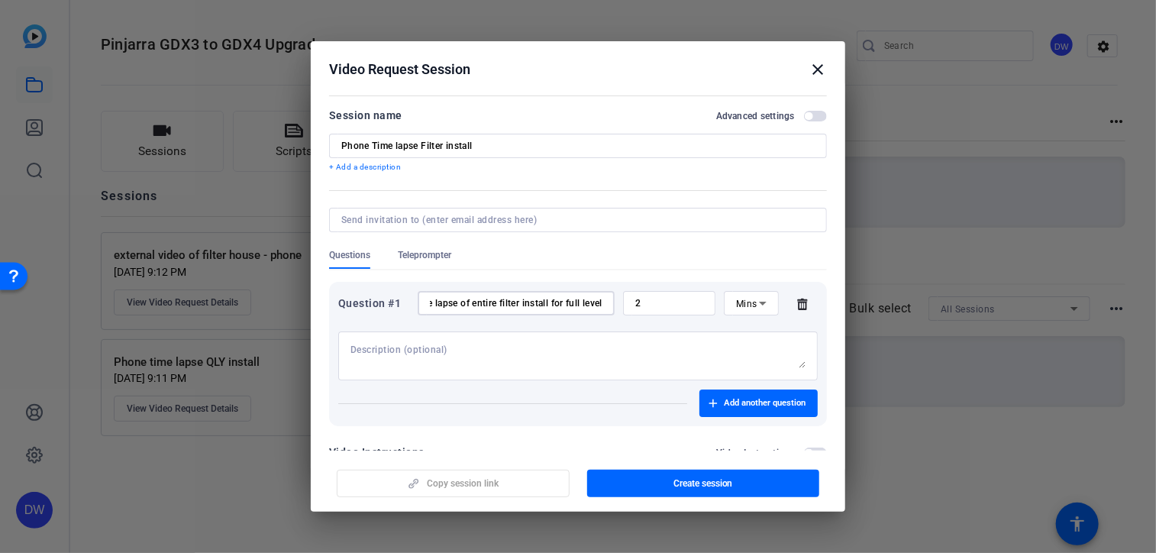
scroll to position [0, 27]
type input "time lapse of entire filter install for full level"
click at [744, 307] on span "Mins" at bounding box center [746, 304] width 21 height 11
click at [745, 440] on span "No Time Limit" at bounding box center [743, 422] width 30 height 55
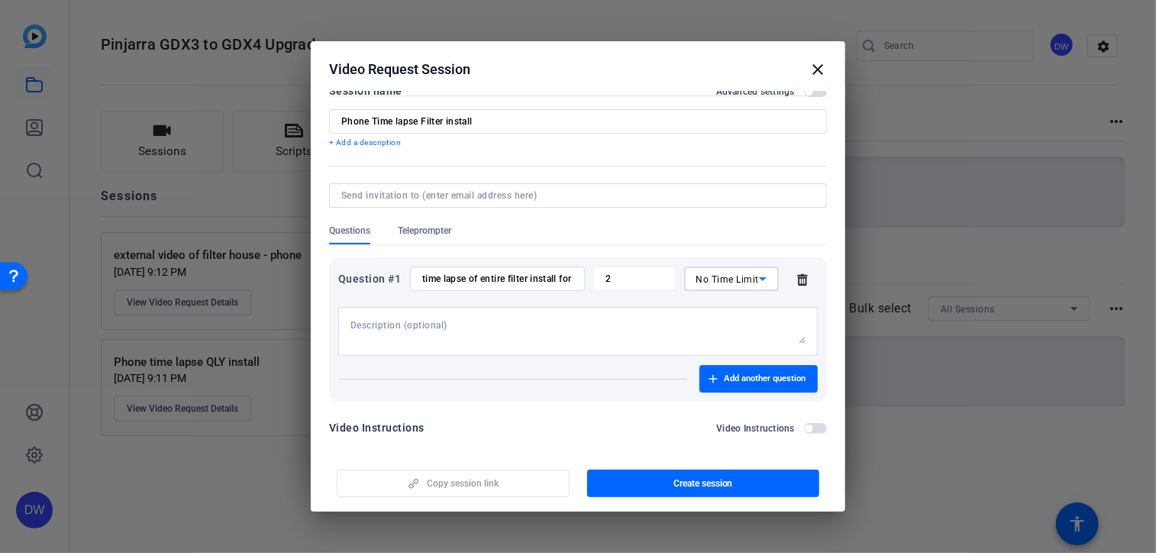
scroll to position [37, 0]
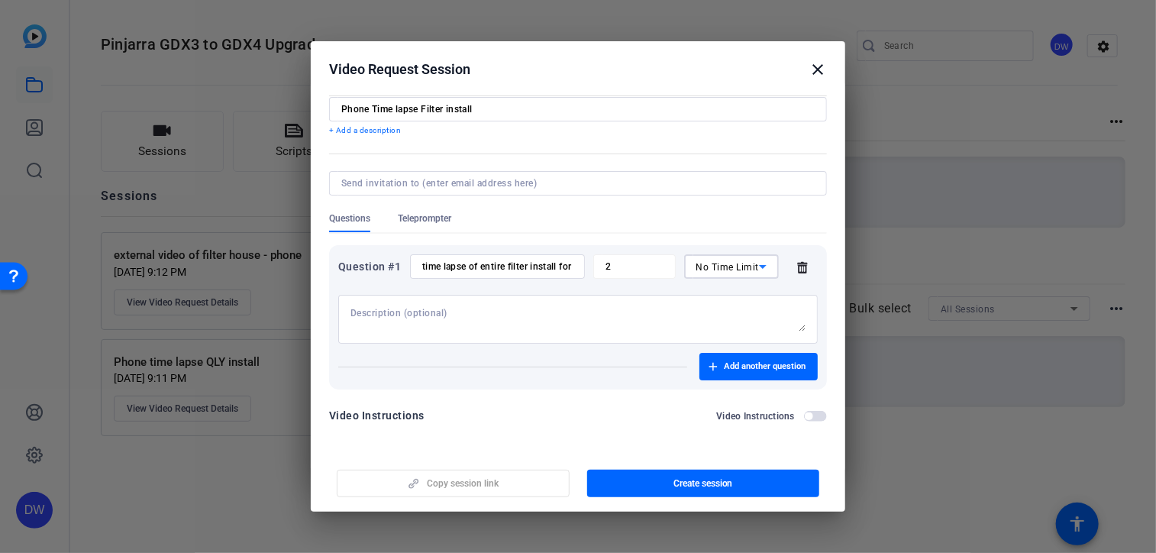
click at [725, 482] on span "Create session" at bounding box center [703, 483] width 60 height 12
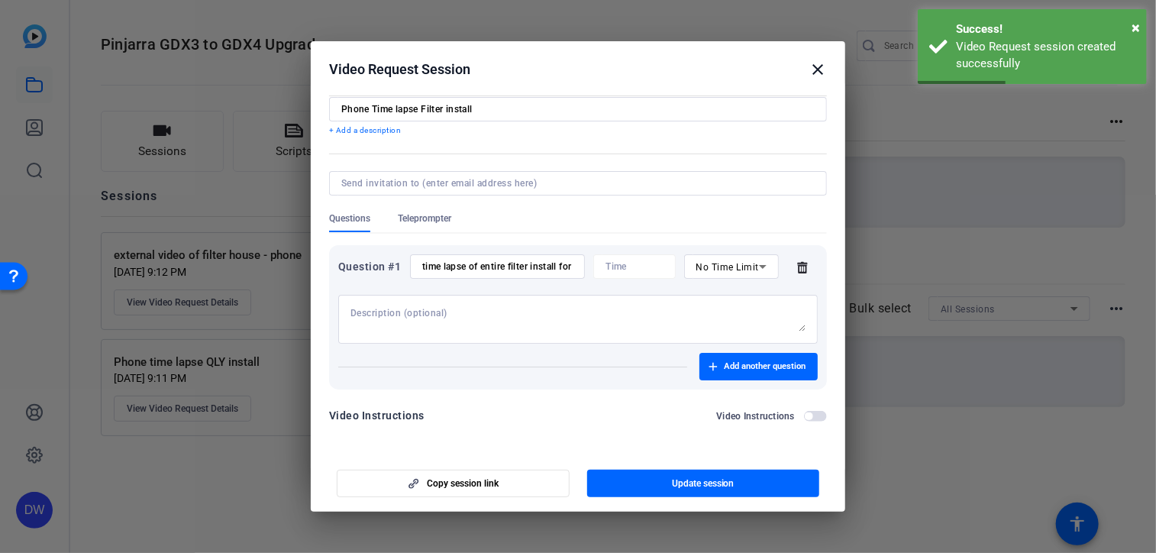
click at [250, 204] on div at bounding box center [578, 276] width 1156 height 553
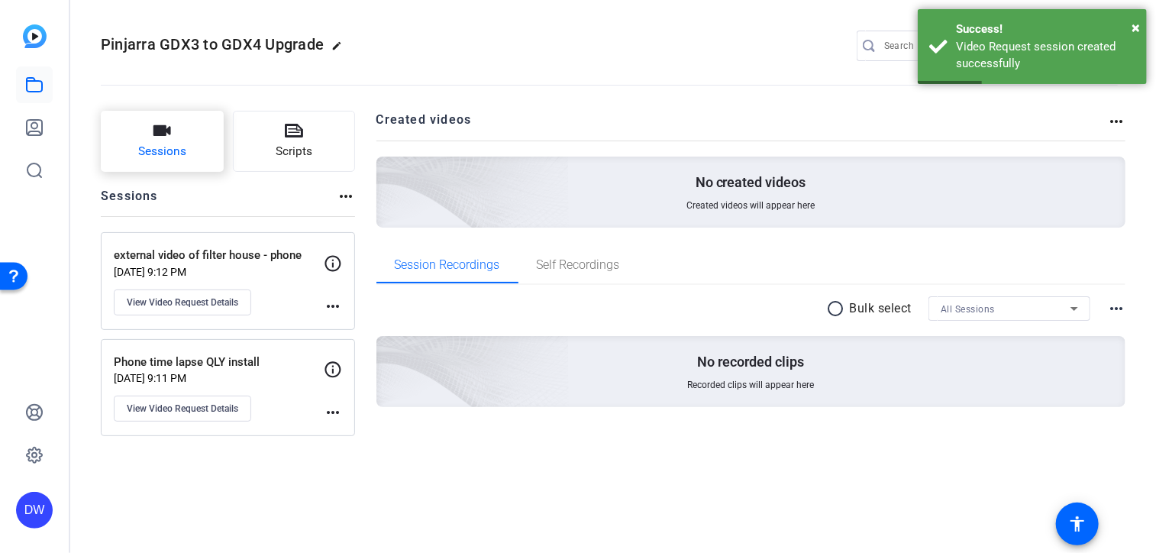
click at [171, 153] on span "Sessions" at bounding box center [162, 152] width 48 height 18
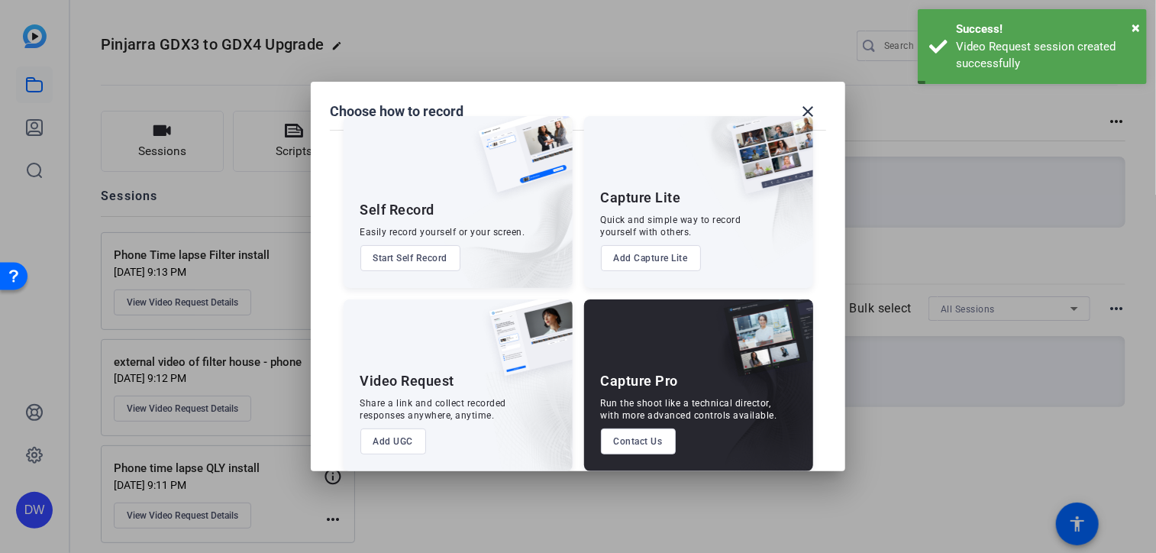
scroll to position [41, 0]
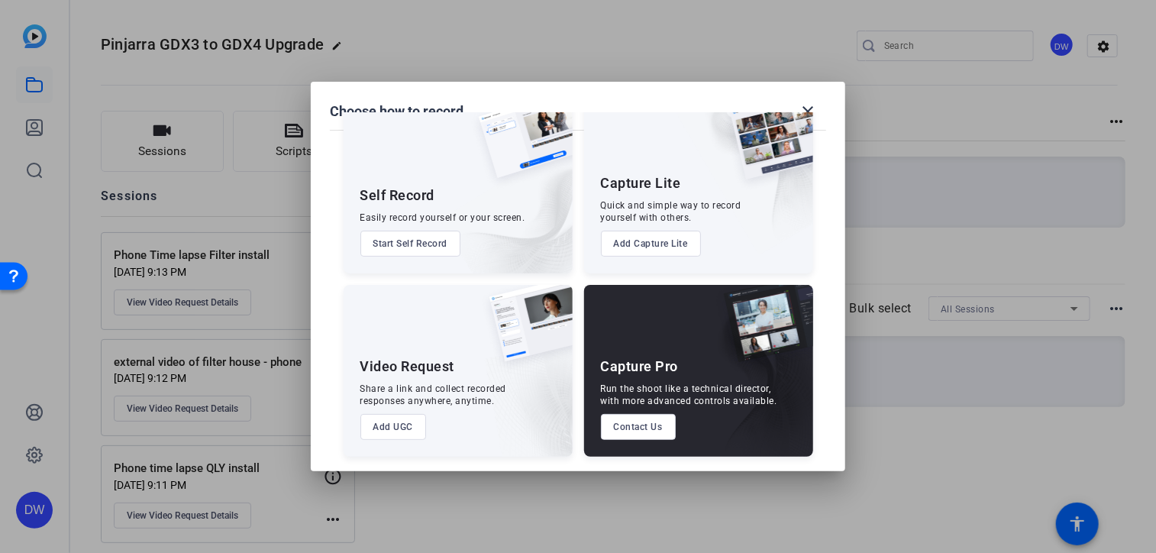
click at [388, 421] on button "Add UGC" at bounding box center [393, 427] width 66 height 26
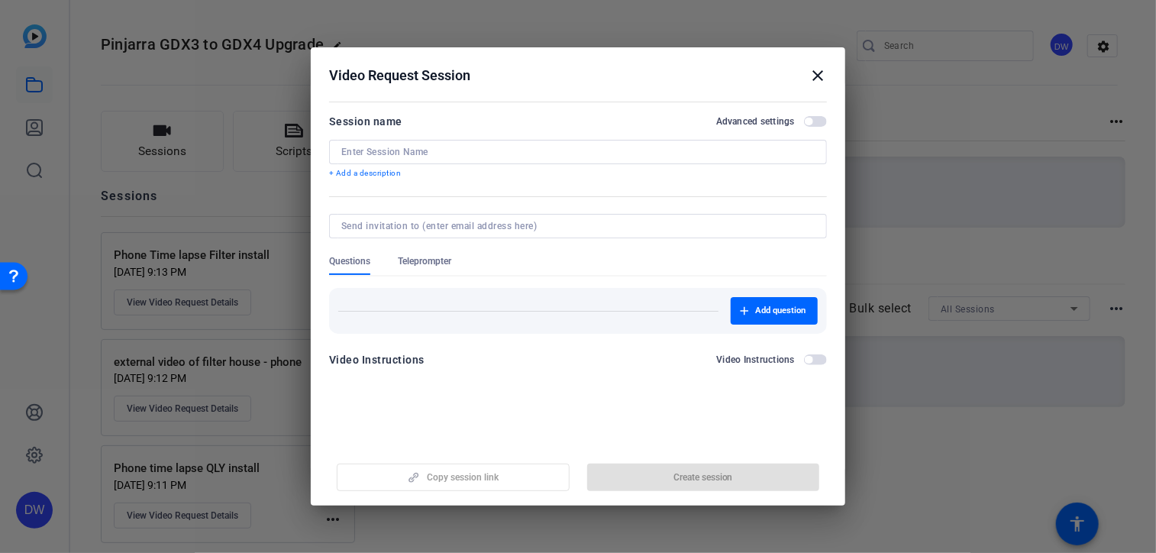
click at [459, 160] on div at bounding box center [577, 152] width 473 height 24
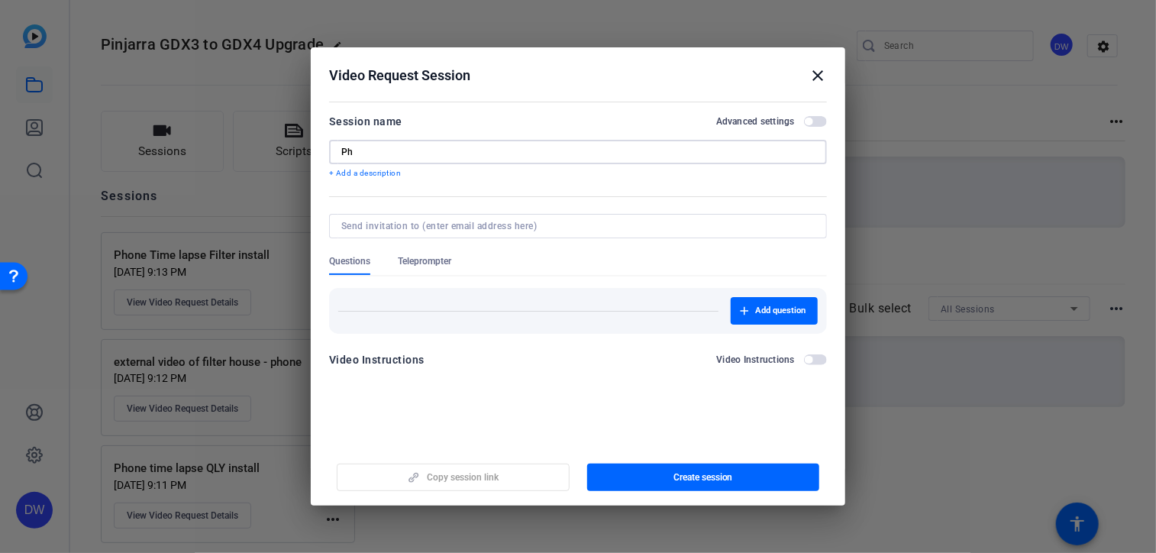
type input "P"
click at [437, 146] on input "Up close QLY install" at bounding box center [577, 152] width 473 height 12
type input "Up close QLY install"
click at [448, 231] on div at bounding box center [577, 226] width 473 height 24
click at [449, 230] on input at bounding box center [574, 226] width 467 height 12
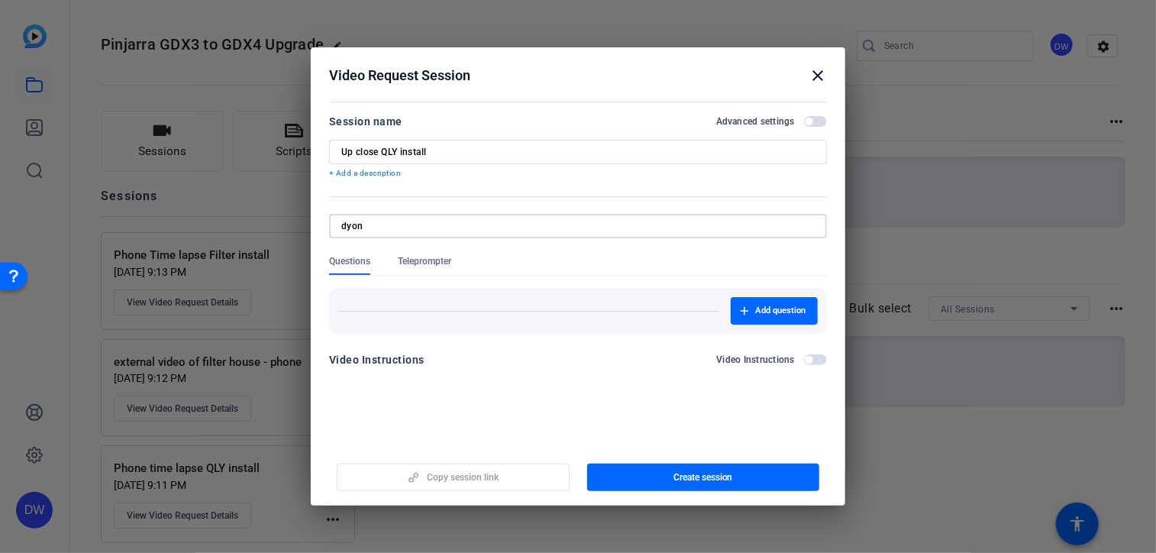
type input "[EMAIL_ADDRESS][PERSON_NAME][PERSON_NAME][DOMAIN_NAME]"
click at [700, 482] on span "Create session" at bounding box center [703, 477] width 60 height 12
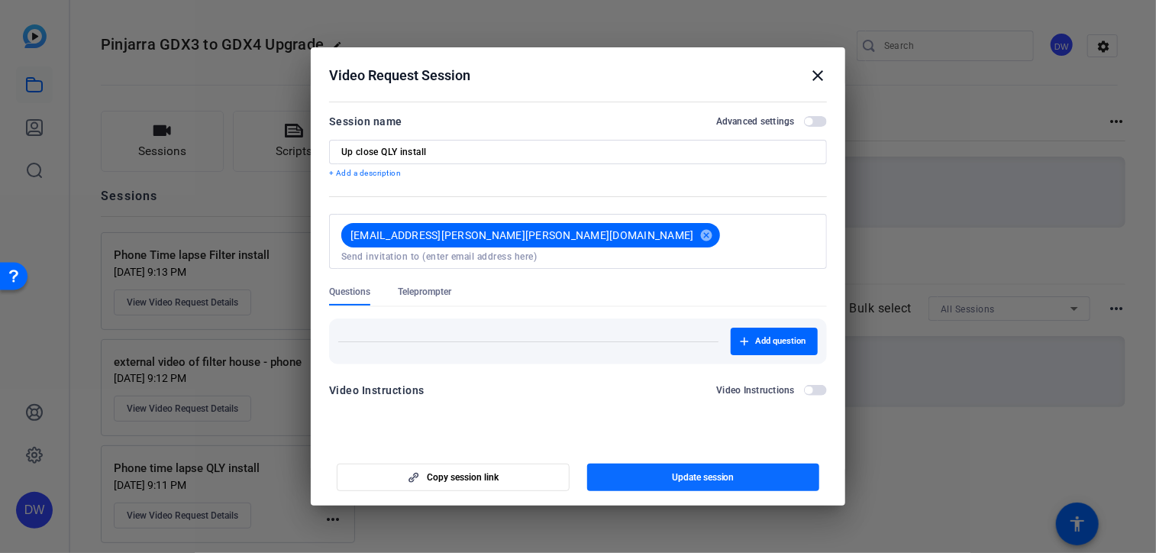
click at [668, 476] on span "button" at bounding box center [703, 477] width 233 height 37
click at [814, 79] on mat-icon "close" at bounding box center [818, 75] width 18 height 18
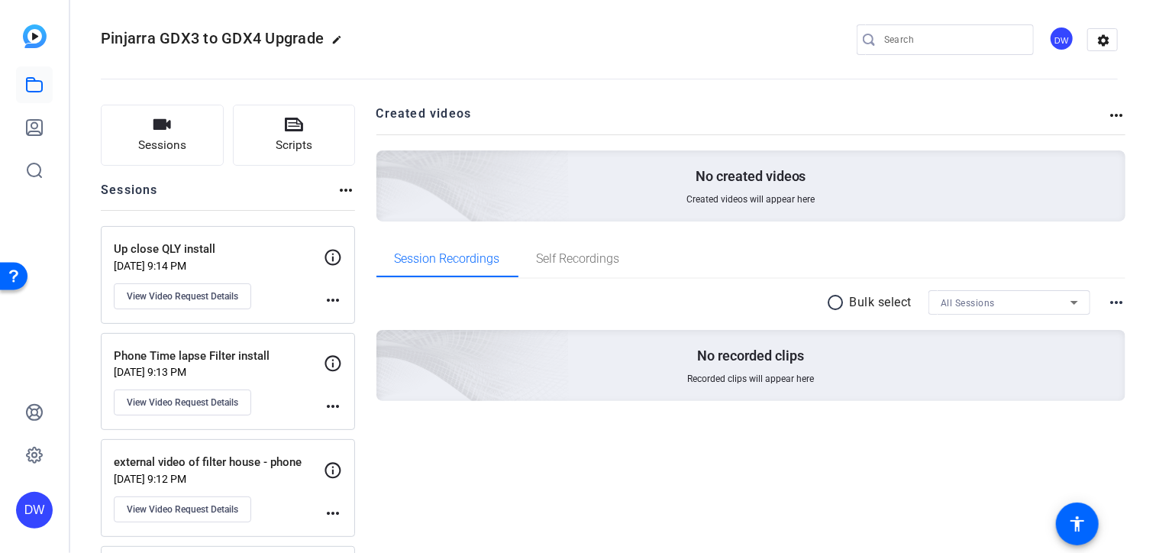
scroll to position [113, 0]
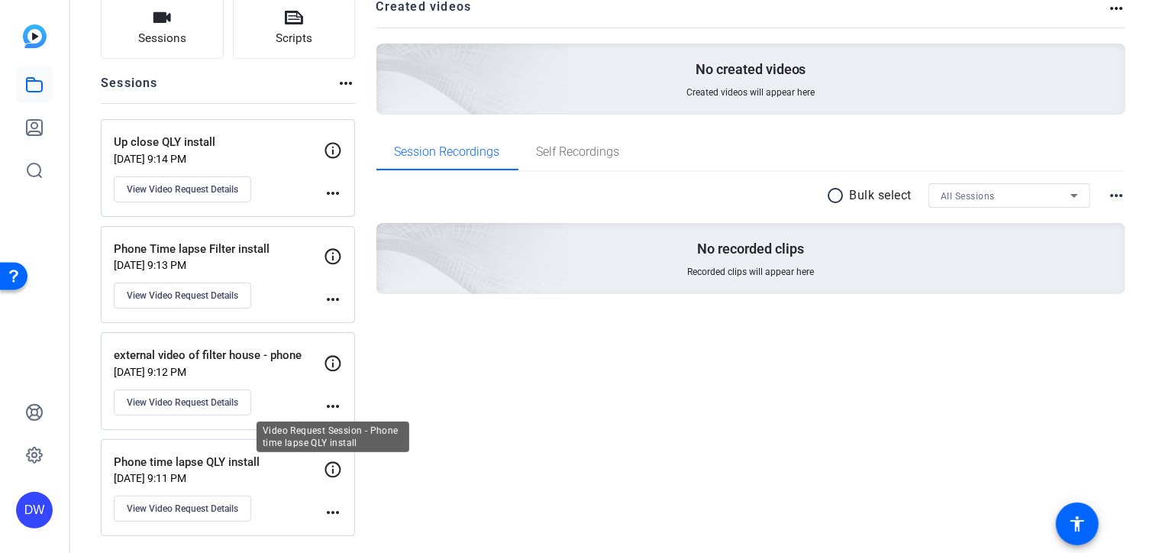
click at [329, 463] on icon at bounding box center [333, 469] width 18 height 18
click at [332, 473] on icon at bounding box center [333, 469] width 18 height 18
click at [339, 518] on mat-icon "more_horiz" at bounding box center [333, 512] width 18 height 18
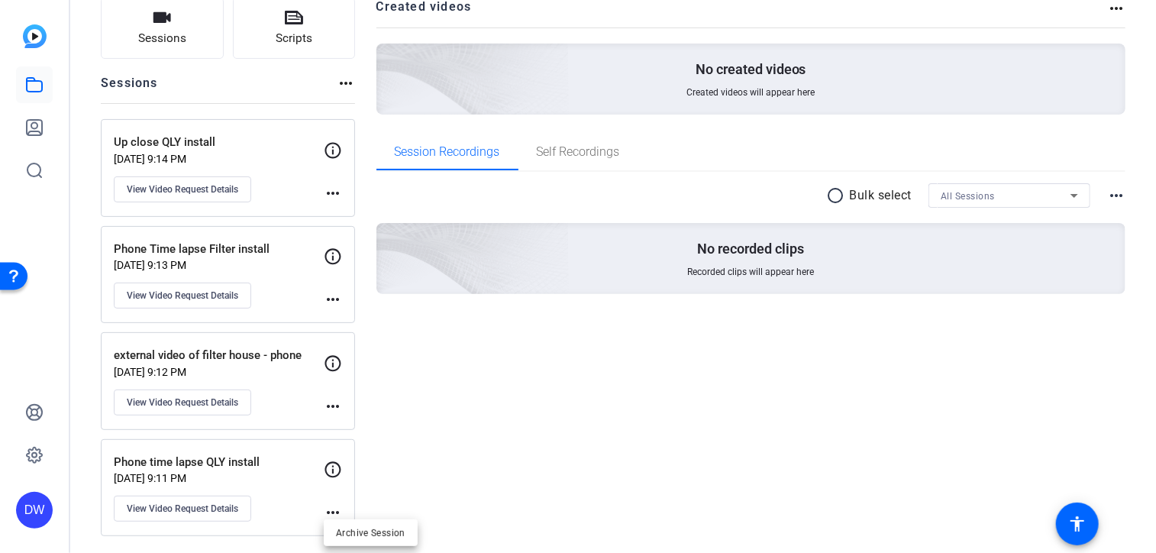
click at [189, 506] on div at bounding box center [578, 276] width 1156 height 553
click at [189, 506] on span "View Video Request Details" at bounding box center [182, 508] width 111 height 12
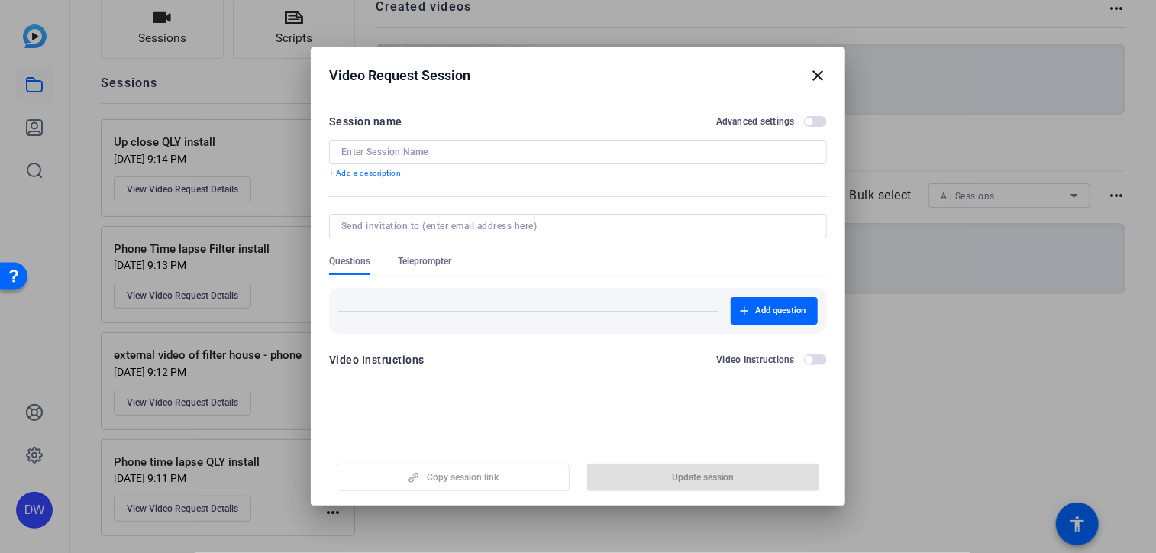
type input "Phone time lapse QLY install"
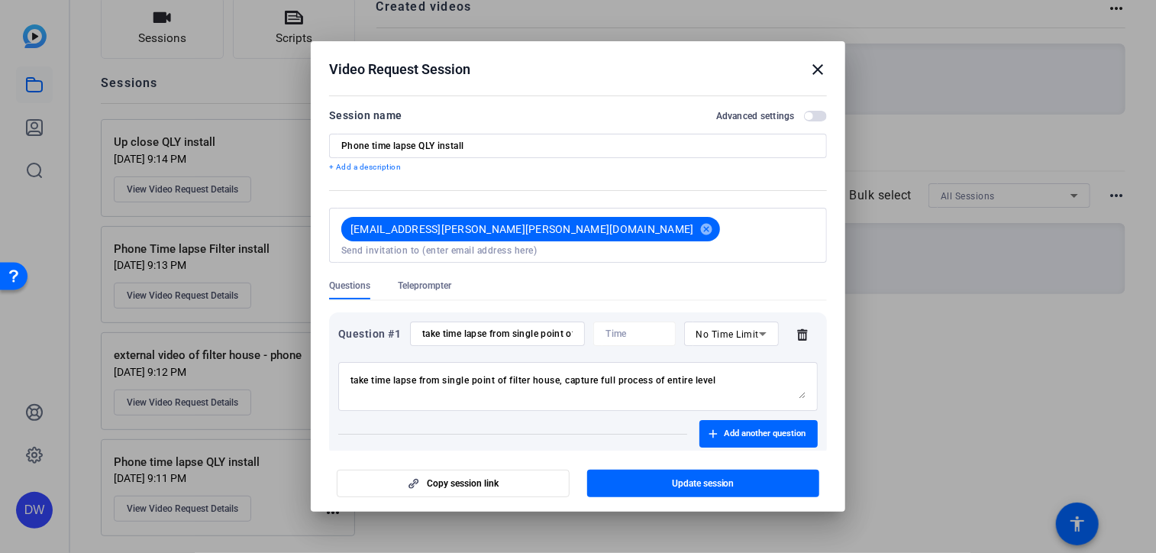
click at [812, 69] on mat-icon "close" at bounding box center [818, 69] width 18 height 18
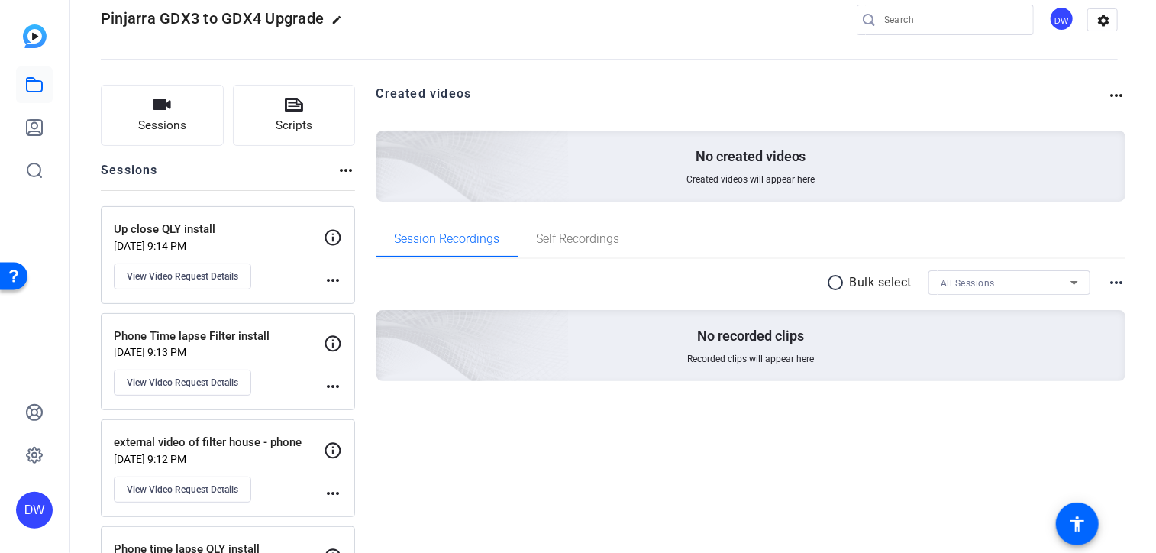
scroll to position [0, 0]
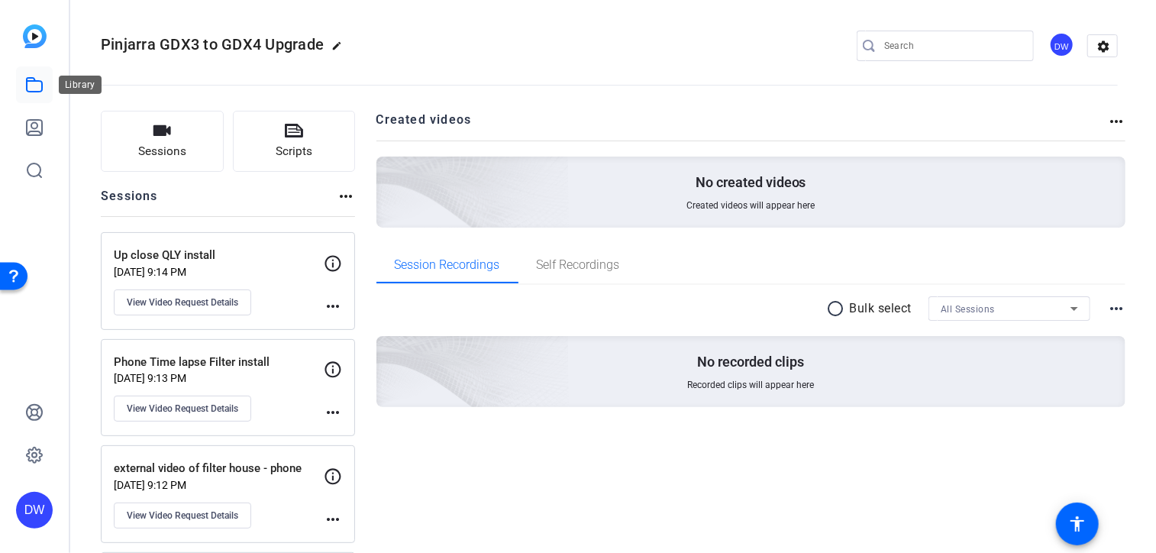
click at [43, 91] on icon at bounding box center [34, 85] width 18 height 18
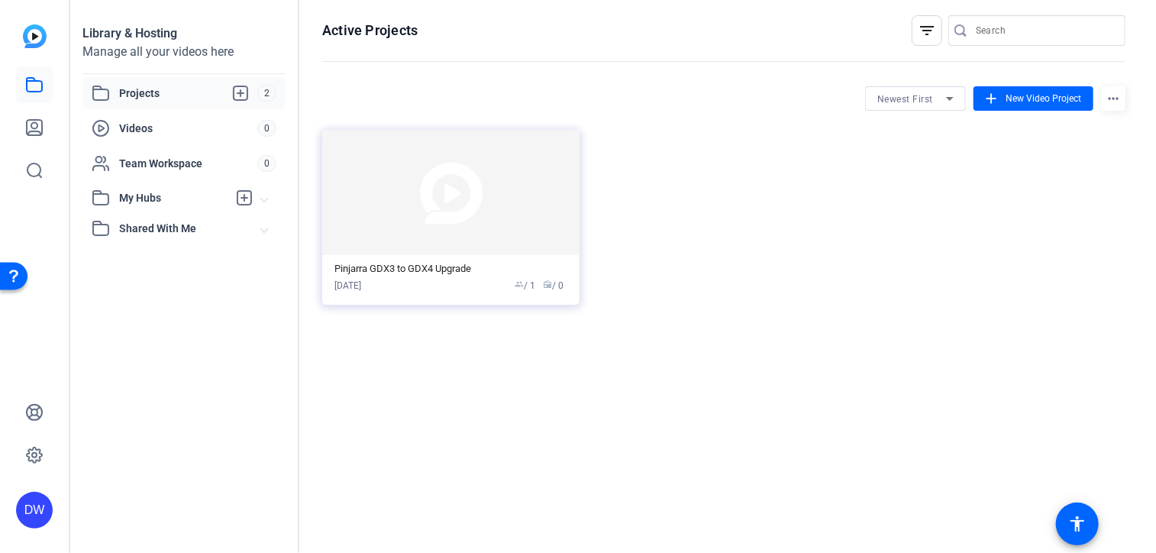
click at [167, 207] on mat-expansion-panel-header "My Hubs" at bounding box center [183, 197] width 203 height 31
click at [235, 131] on span "Videos" at bounding box center [188, 128] width 138 height 15
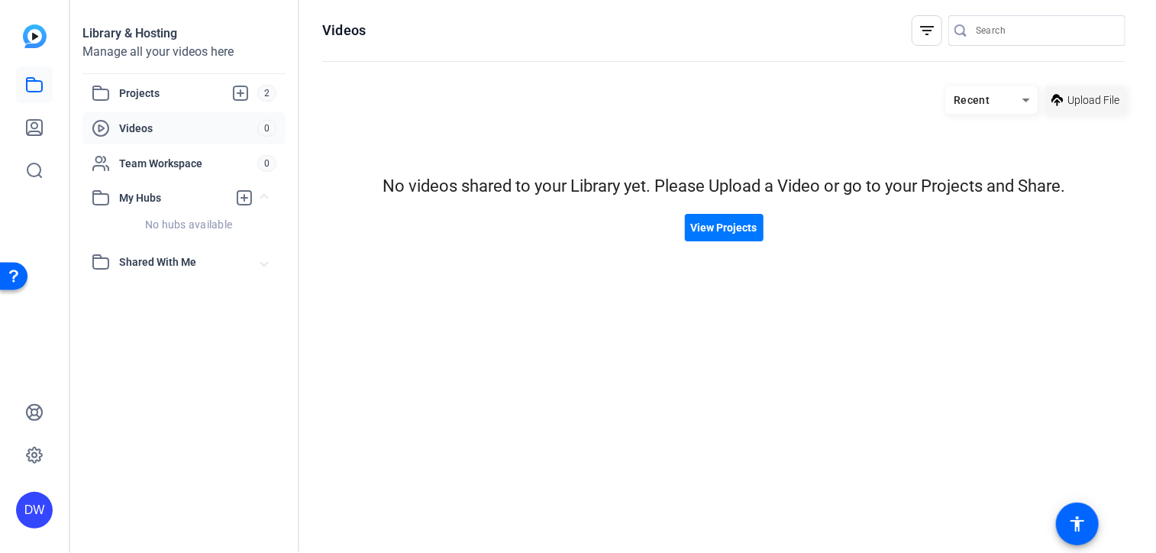
click at [1067, 103] on span "Upload File" at bounding box center [1093, 100] width 52 height 16
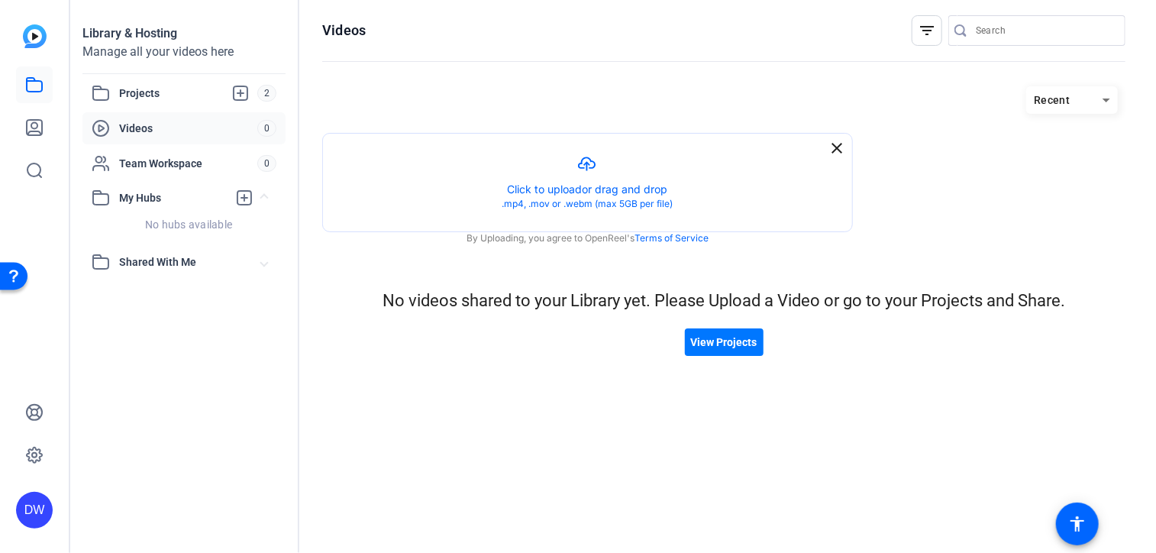
click at [751, 408] on hosting-listing "Recent close Created with sketchtool. Click to upload or drag and drop .mp4, .m…" at bounding box center [723, 304] width 803 height 451
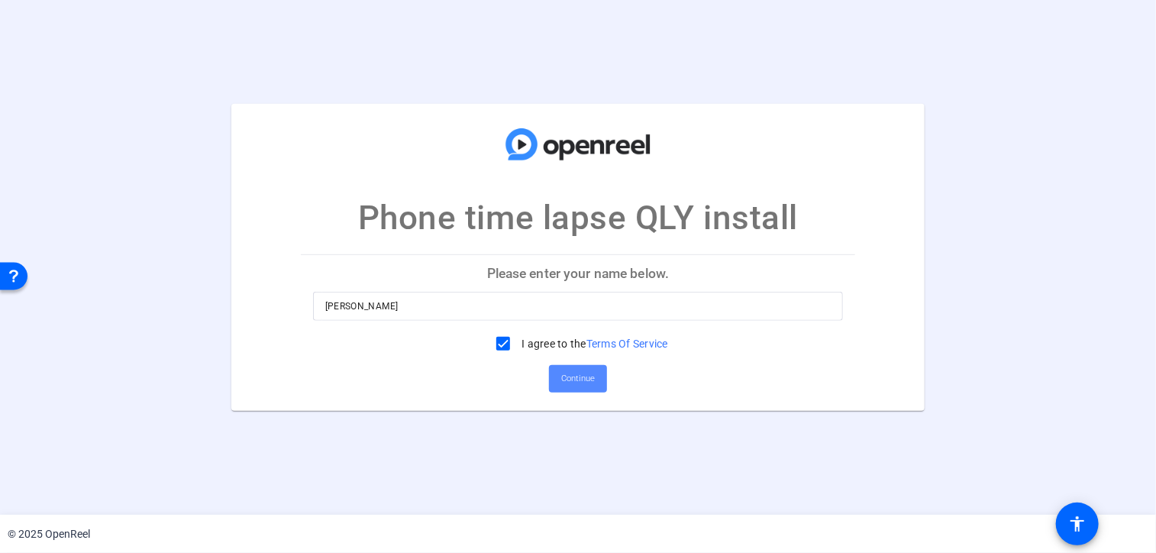
click at [564, 372] on span "Continue" at bounding box center [578, 378] width 34 height 23
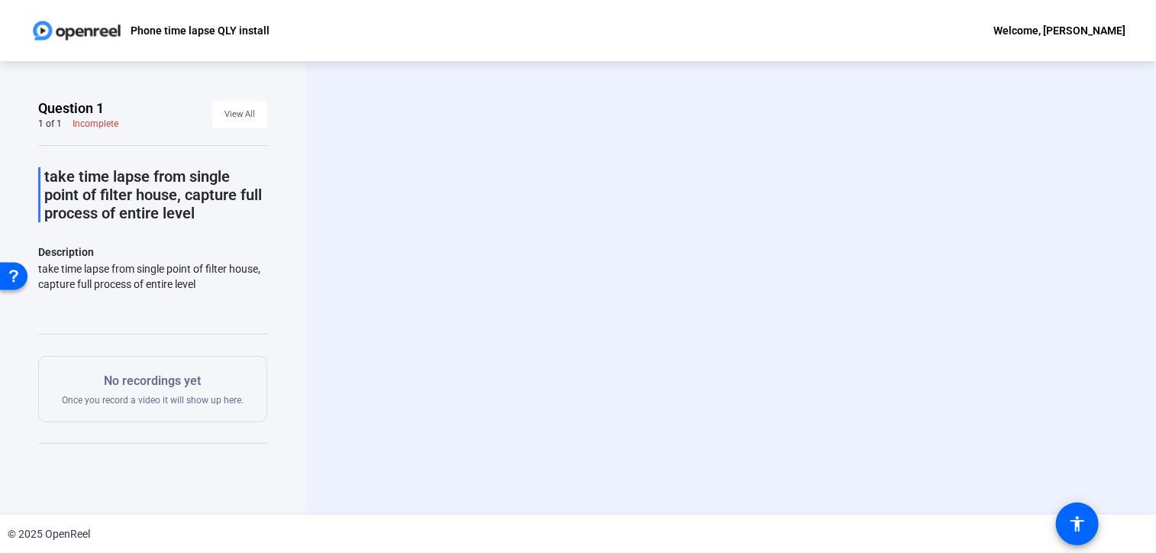
click at [179, 216] on p "take time lapse from single point of filter house, capture full process of enti…" at bounding box center [155, 194] width 223 height 55
click at [202, 395] on div "No recordings yet Once you record a video it will show up here." at bounding box center [153, 389] width 182 height 34
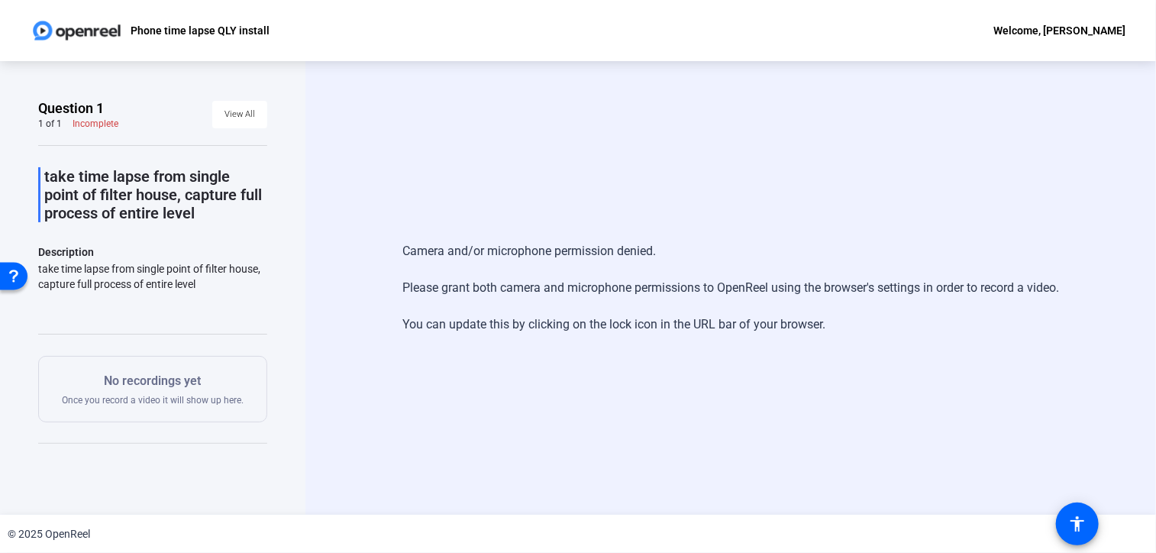
click at [112, 210] on p "take time lapse from single point of filter house, capture full process of enti…" at bounding box center [155, 194] width 223 height 55
